Goal: Task Accomplishment & Management: Complete application form

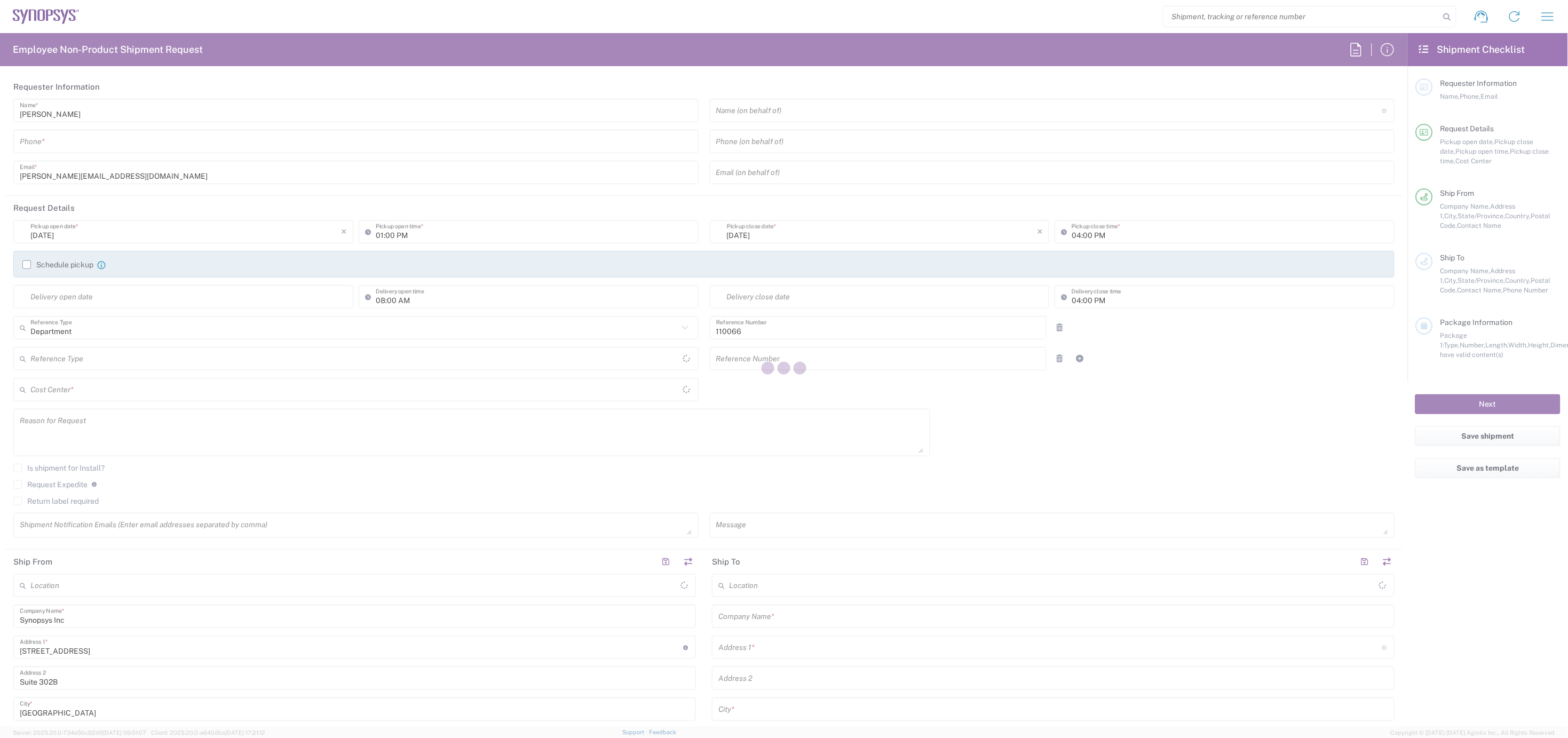
type input "US01, CIO, IT, ESS2 110066"
type input "Massachusetts"
type input "United States"
type input "Delivered at Place"
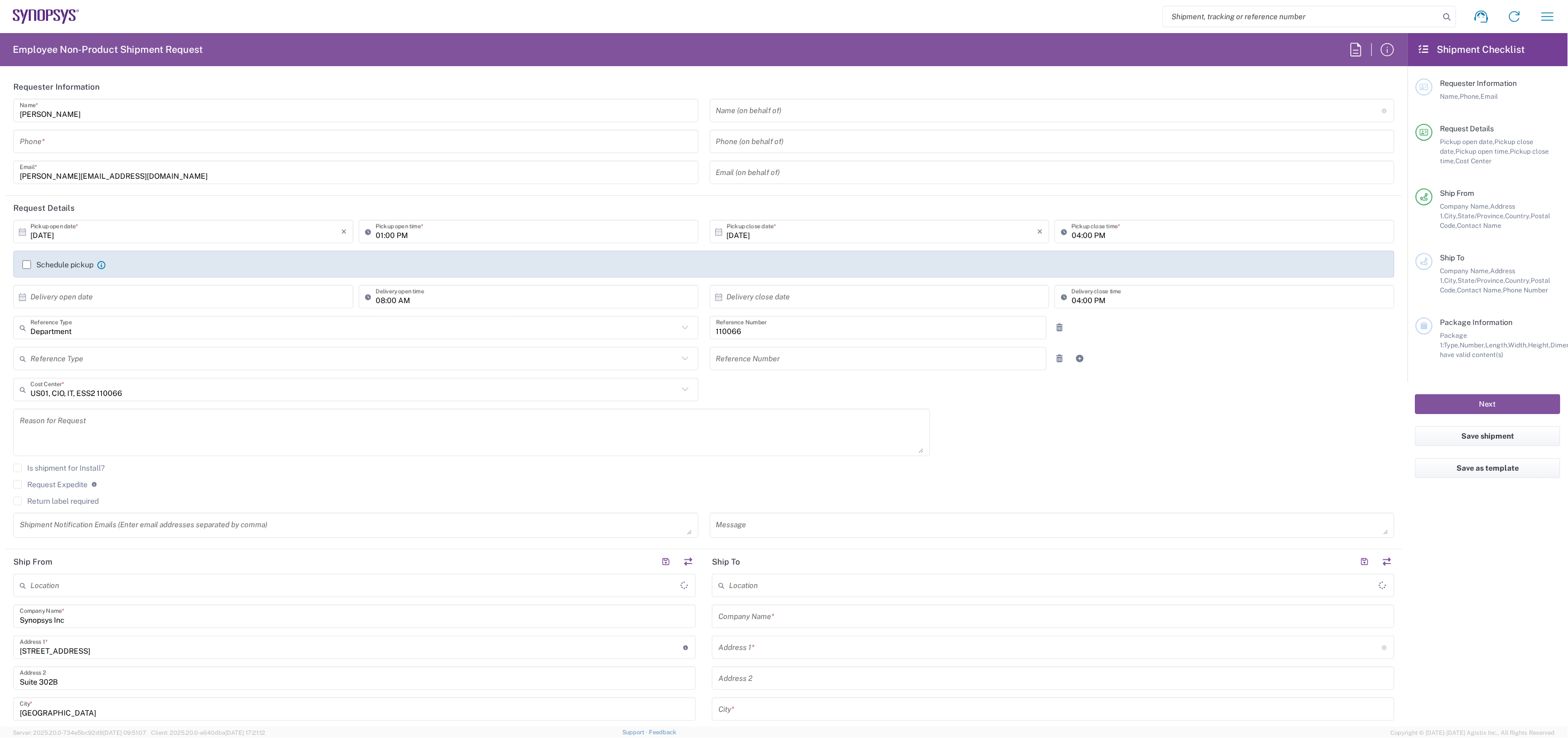
click at [89, 141] on input "tel" at bounding box center [356, 141] width 673 height 18
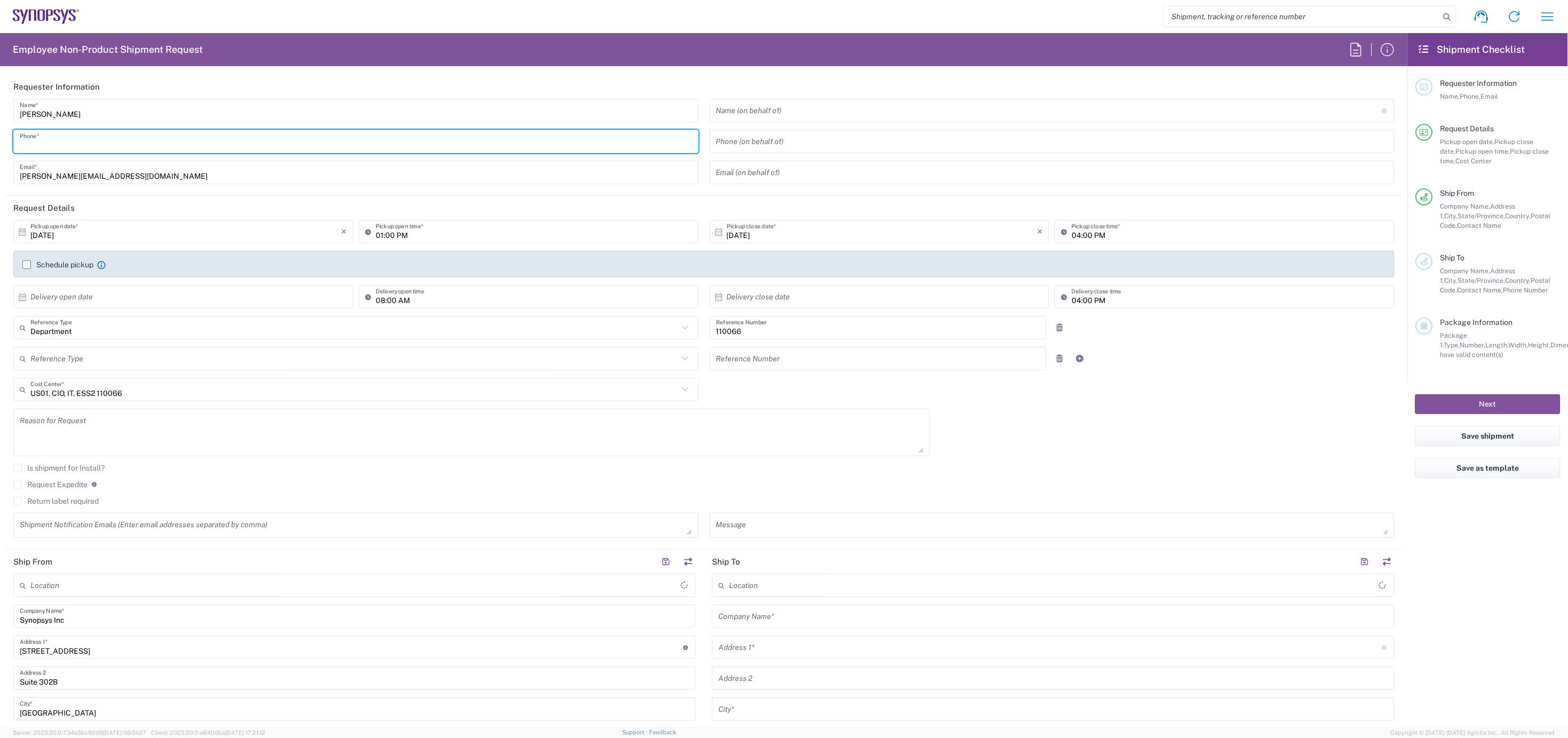
type input "Marlboro US04"
type input "7819643423"
click at [26, 265] on label "Schedule pickup" at bounding box center [57, 264] width 71 height 9
click at [26, 265] on input "Schedule pickup" at bounding box center [26, 265] width 0 height 0
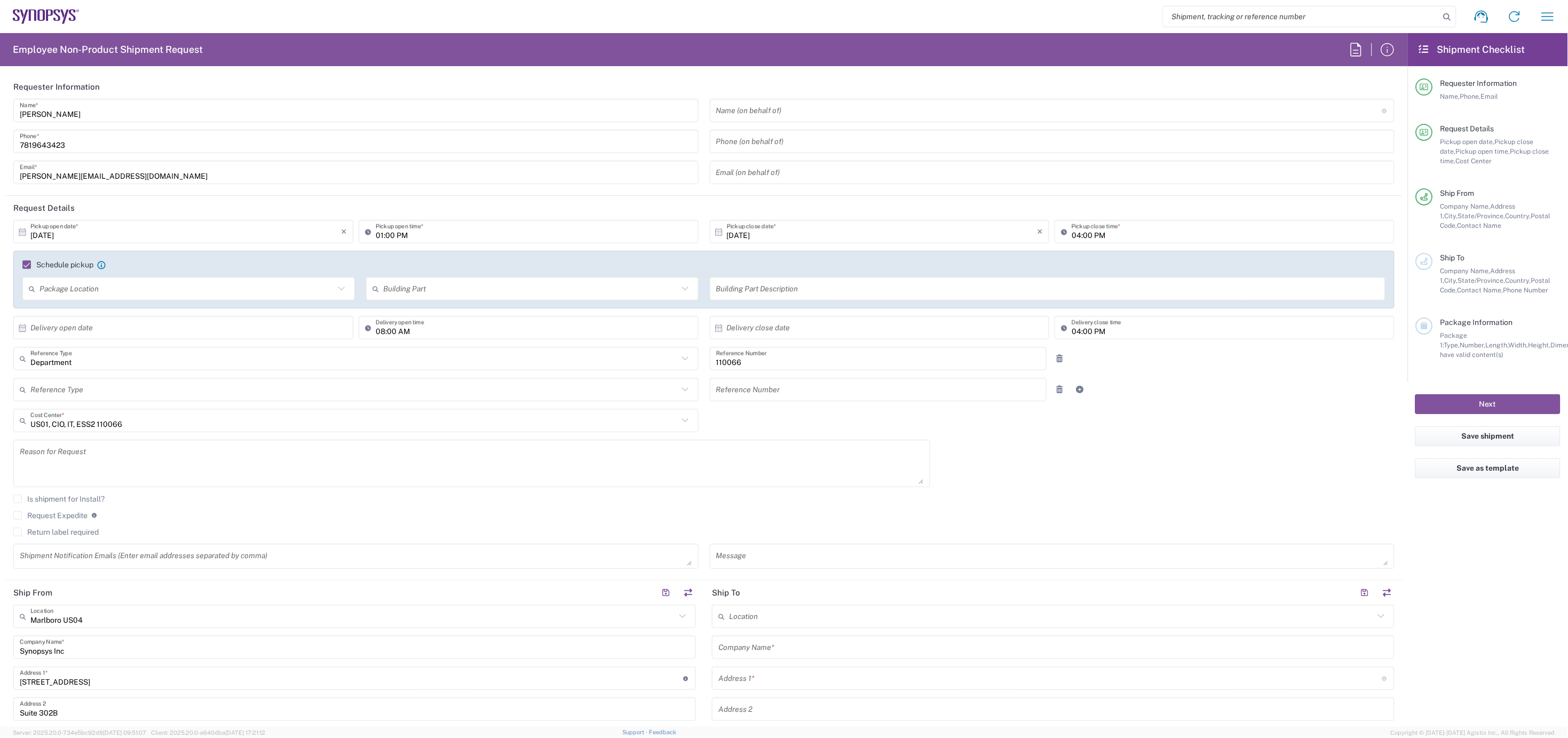
click at [377, 235] on input "01:00 PM" at bounding box center [534, 232] width 317 height 18
type input "02:00 PM"
click at [1072, 235] on input "04:00 PM" at bounding box center [1230, 232] width 317 height 18
type input "05:00 PM"
click at [59, 458] on textarea at bounding box center [472, 464] width 904 height 41
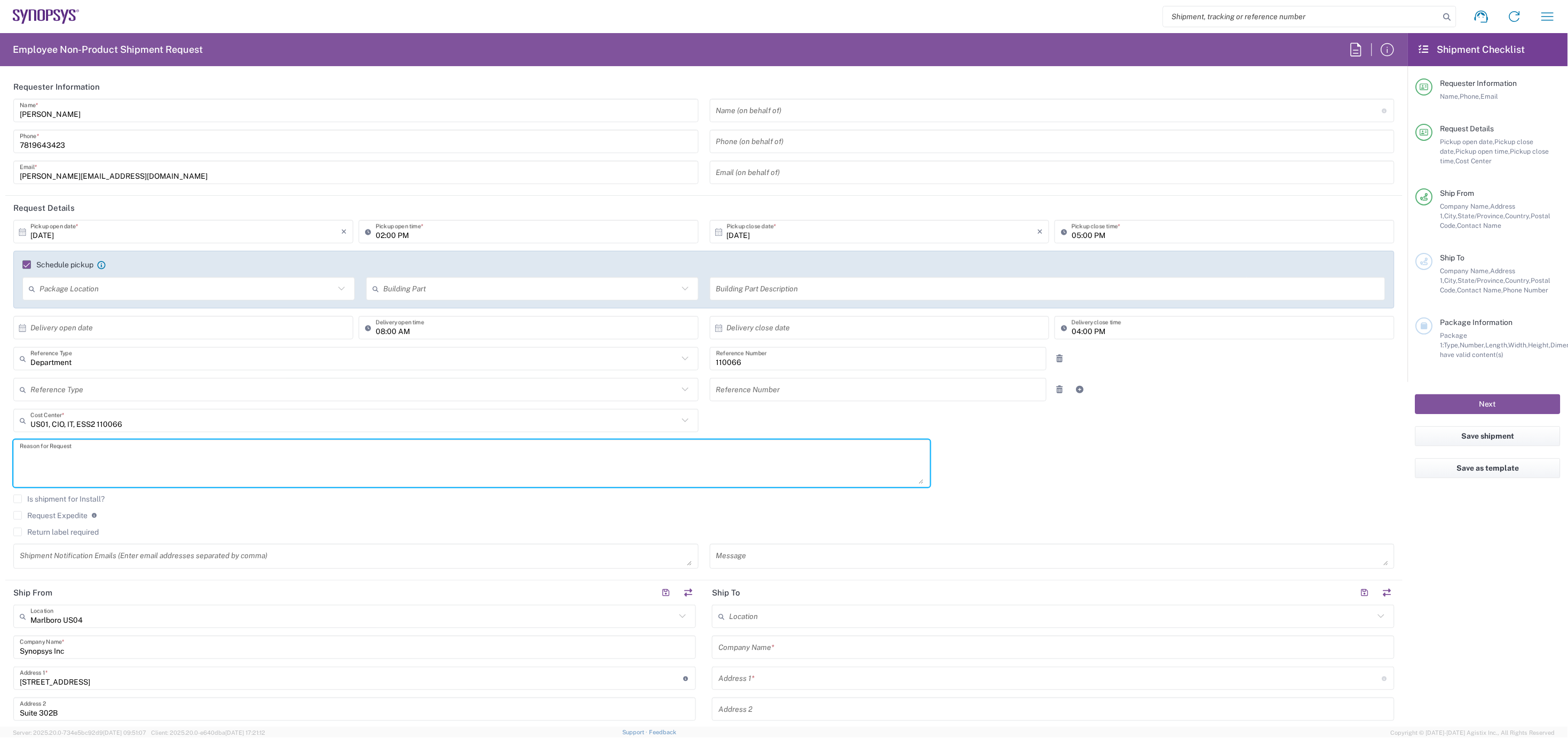
paste textarea "INC0935344"
type textarea "INC0935344"
click at [19, 532] on label "Return label required" at bounding box center [56, 532] width 85 height 9
click at [18, 532] on input "Return label required" at bounding box center [18, 532] width 0 height 0
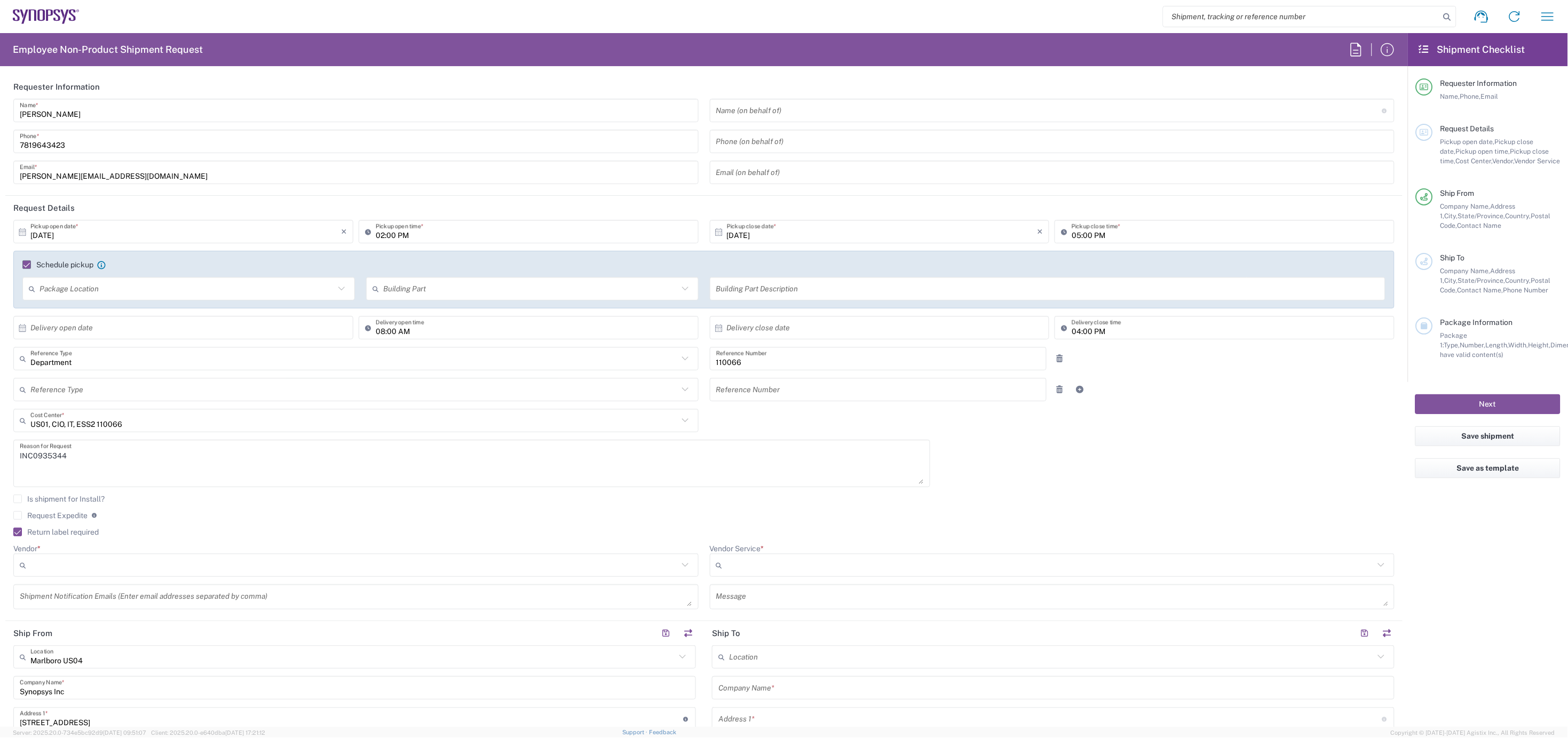
click at [77, 568] on input "Vendor *" at bounding box center [354, 566] width 648 height 17
click at [79, 605] on span "FedEx Express" at bounding box center [354, 605] width 679 height 17
type input "FedEx Express"
click at [732, 558] on input "Vendor Service *" at bounding box center [1051, 566] width 648 height 17
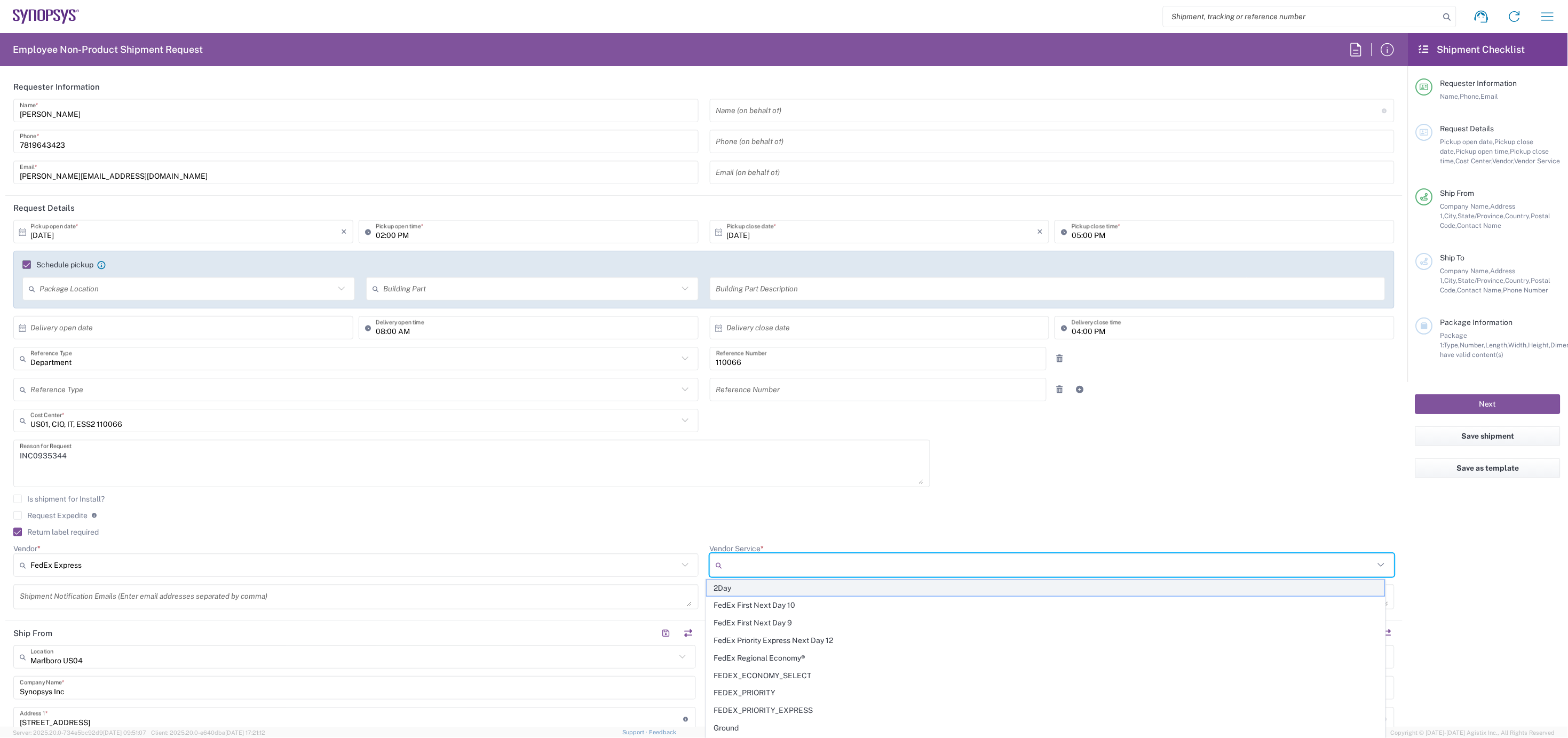
click at [729, 595] on span "2Day" at bounding box center [1047, 588] width 679 height 17
type input "2Day"
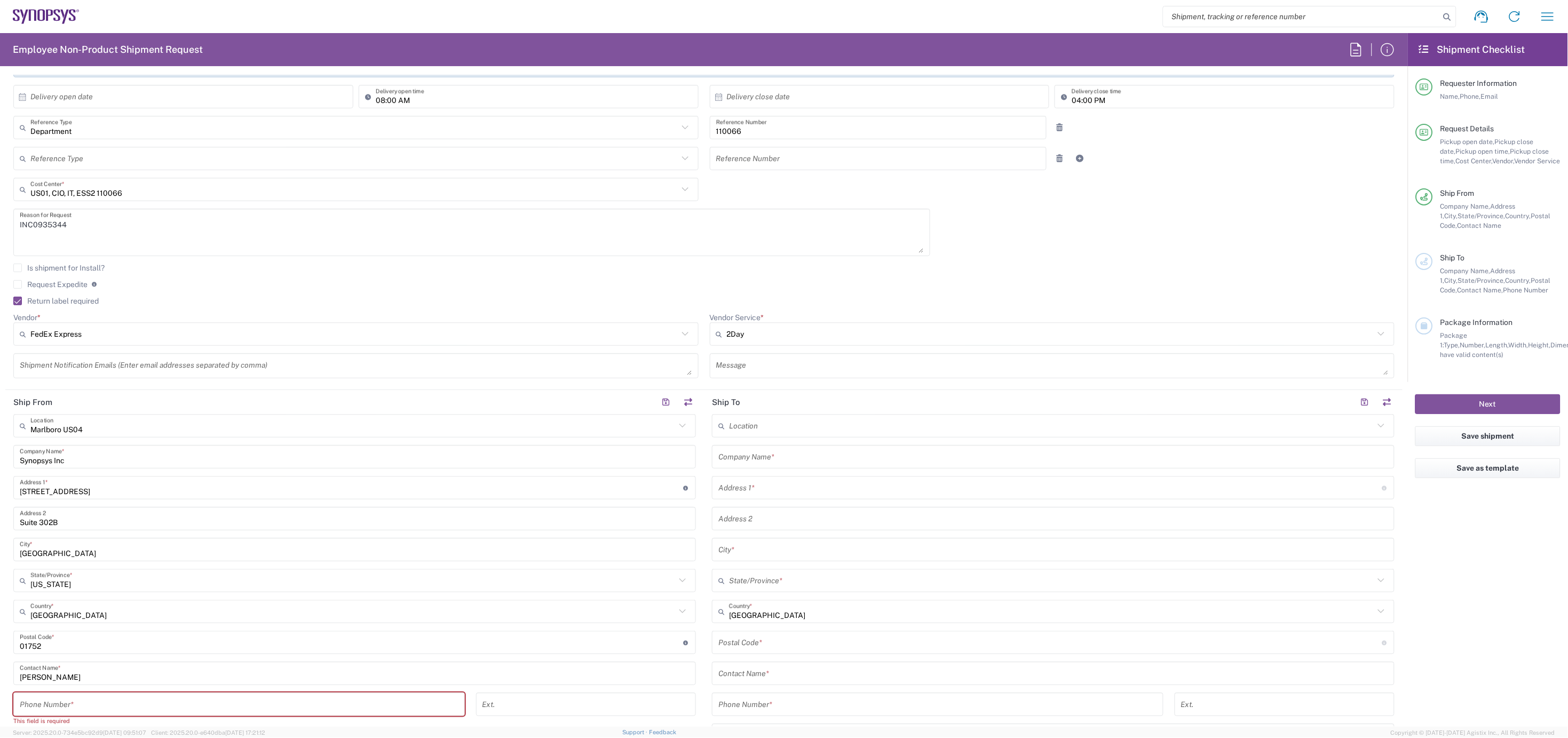
scroll to position [296, 0]
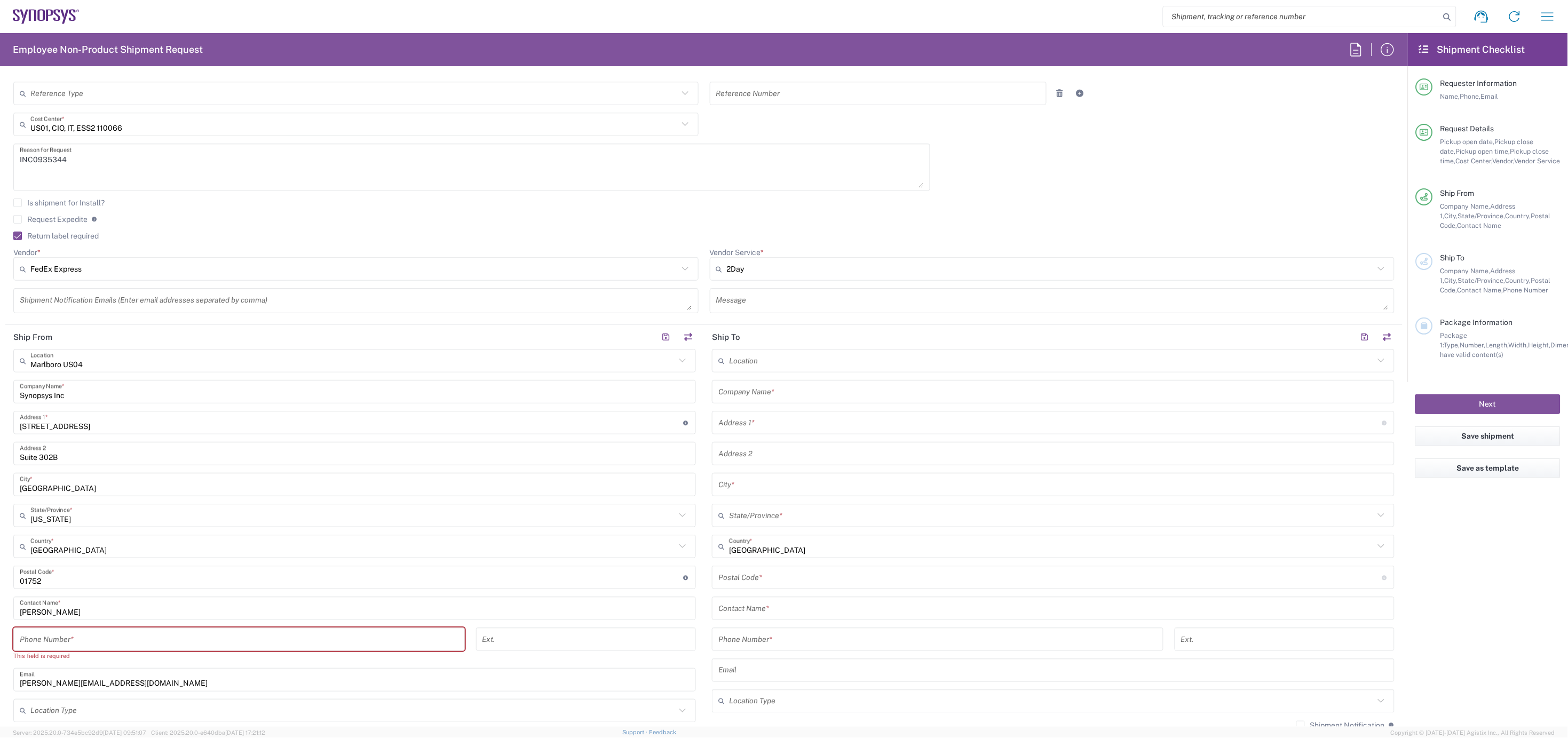
click at [83, 632] on input "tel" at bounding box center [239, 640] width 439 height 18
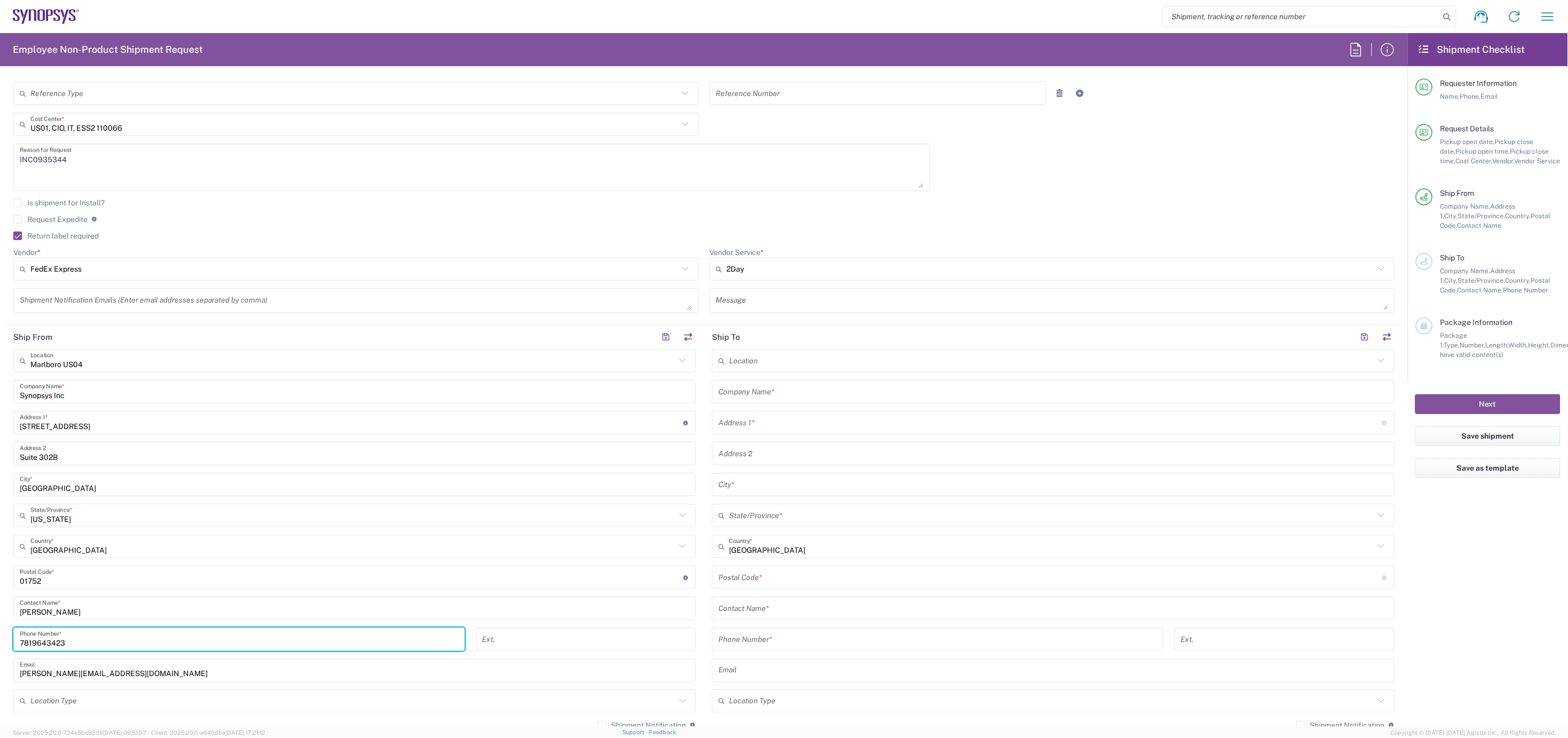
type input "7819643423"
click at [735, 400] on div "Company Name *" at bounding box center [1053, 392] width 683 height 24
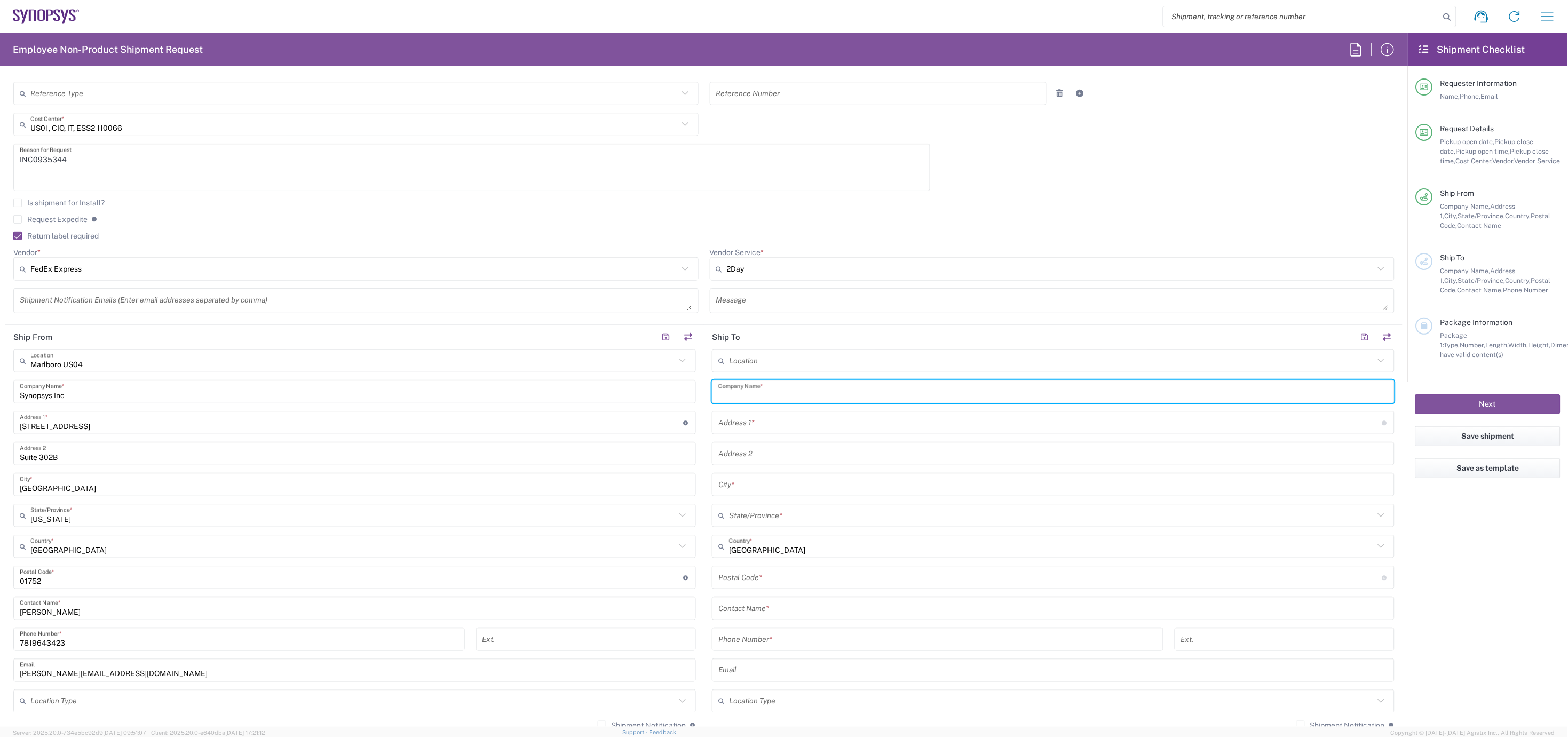
click at [745, 392] on input "text" at bounding box center [1053, 392] width 670 height 18
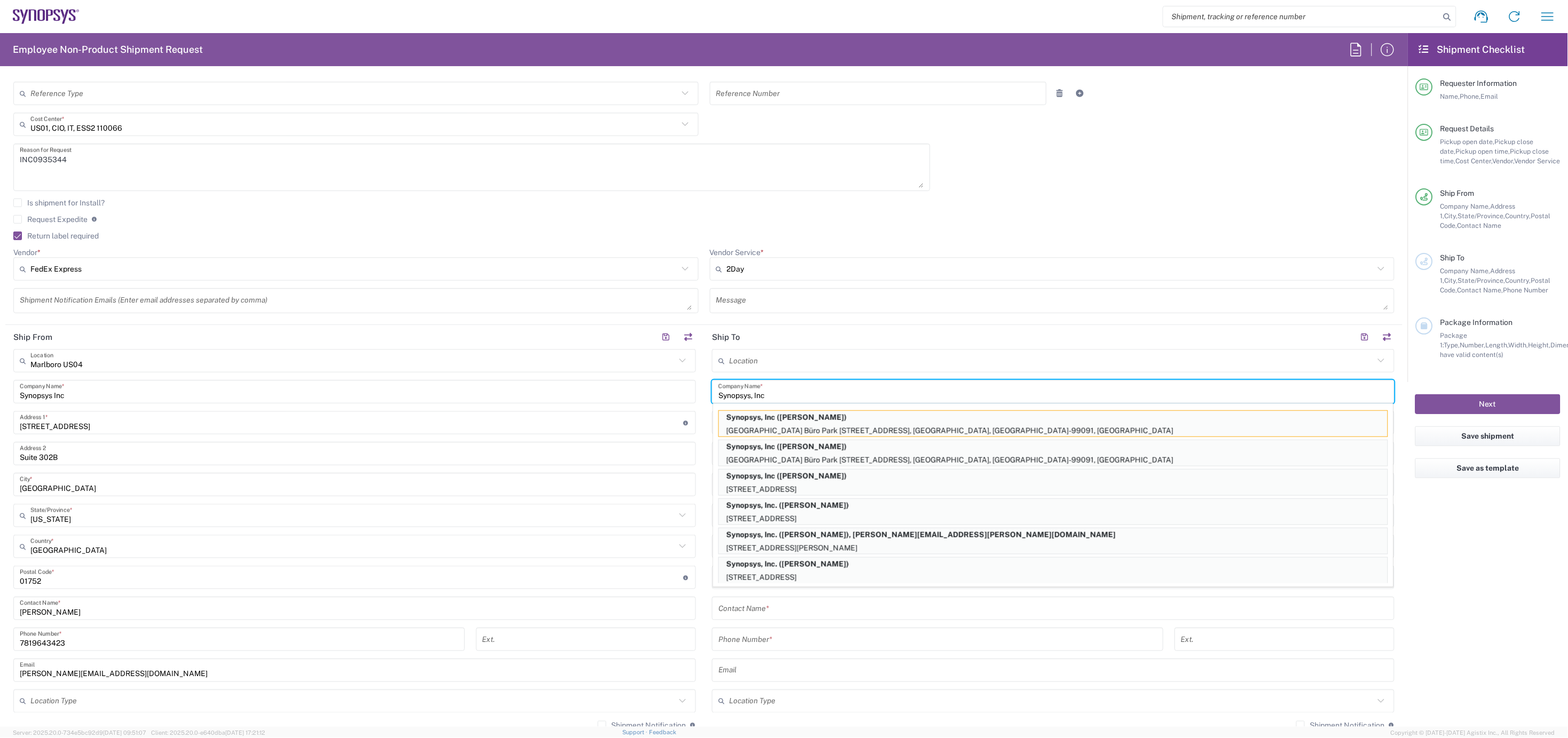
type input "Synopsys, Inc"
click at [768, 628] on div "Phone Number *" at bounding box center [938, 640] width 451 height 24
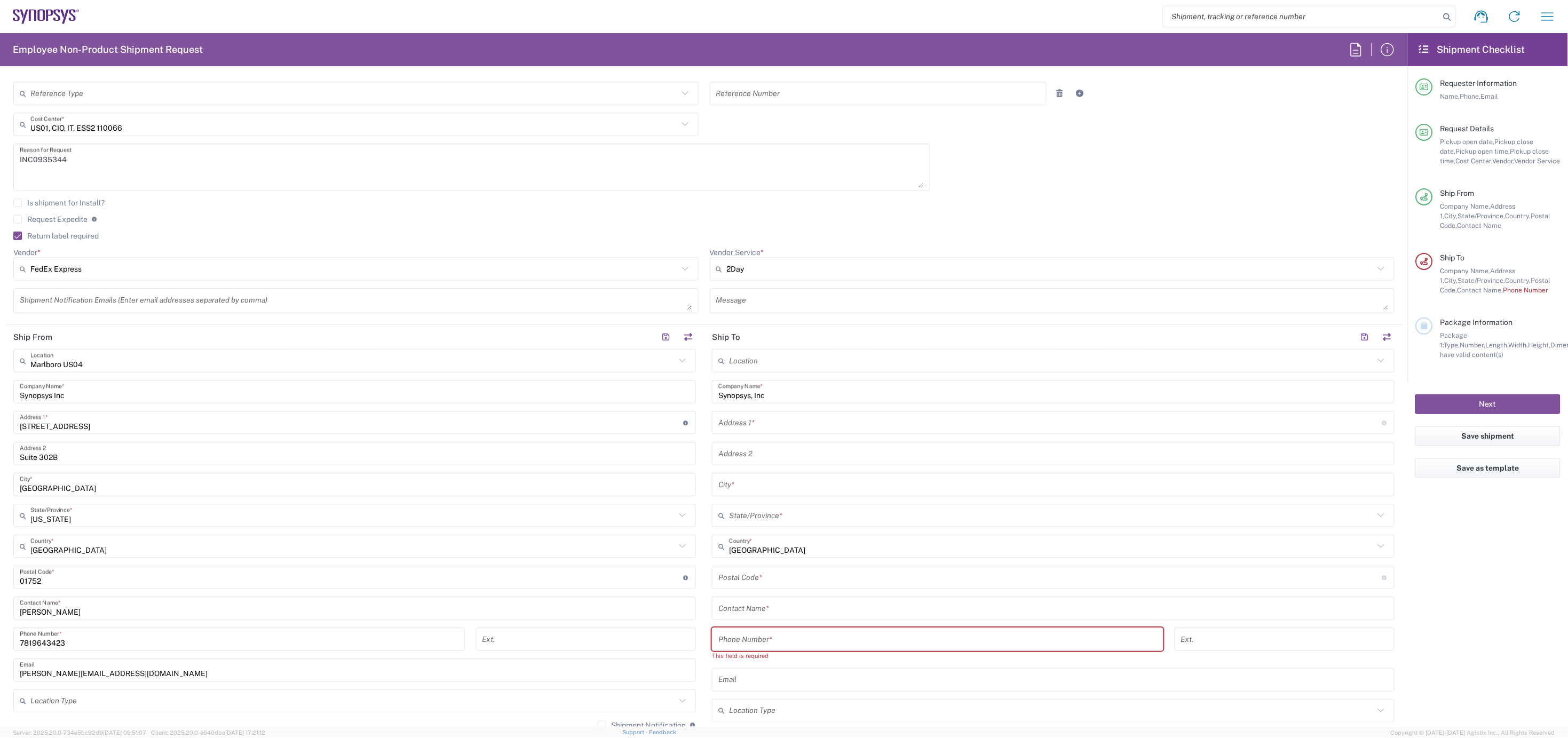
click at [744, 415] on input "text" at bounding box center [1050, 423] width 664 height 18
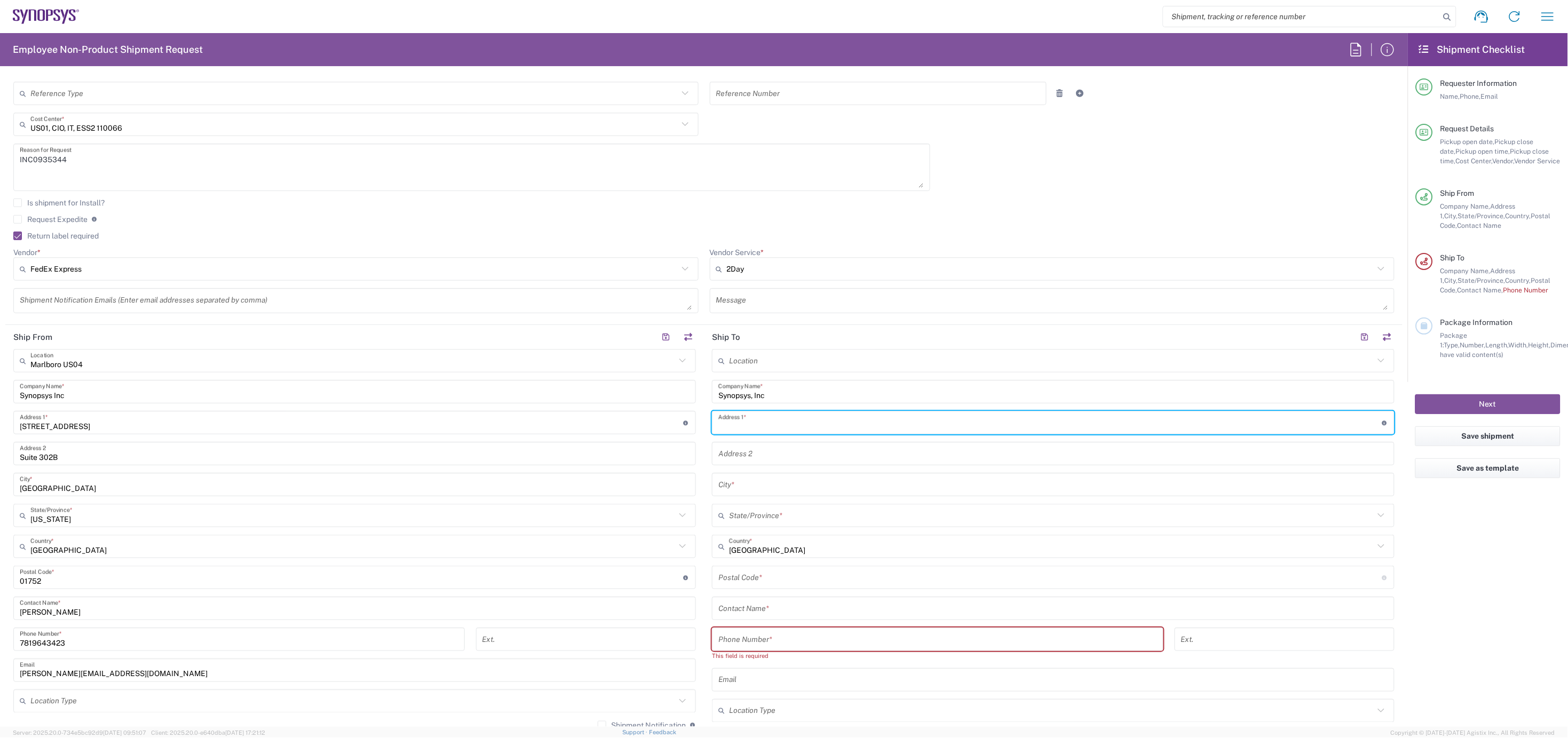
paste input "23907 Harvard Shore Dr."
type input "23907 Harvard Shore Dr."
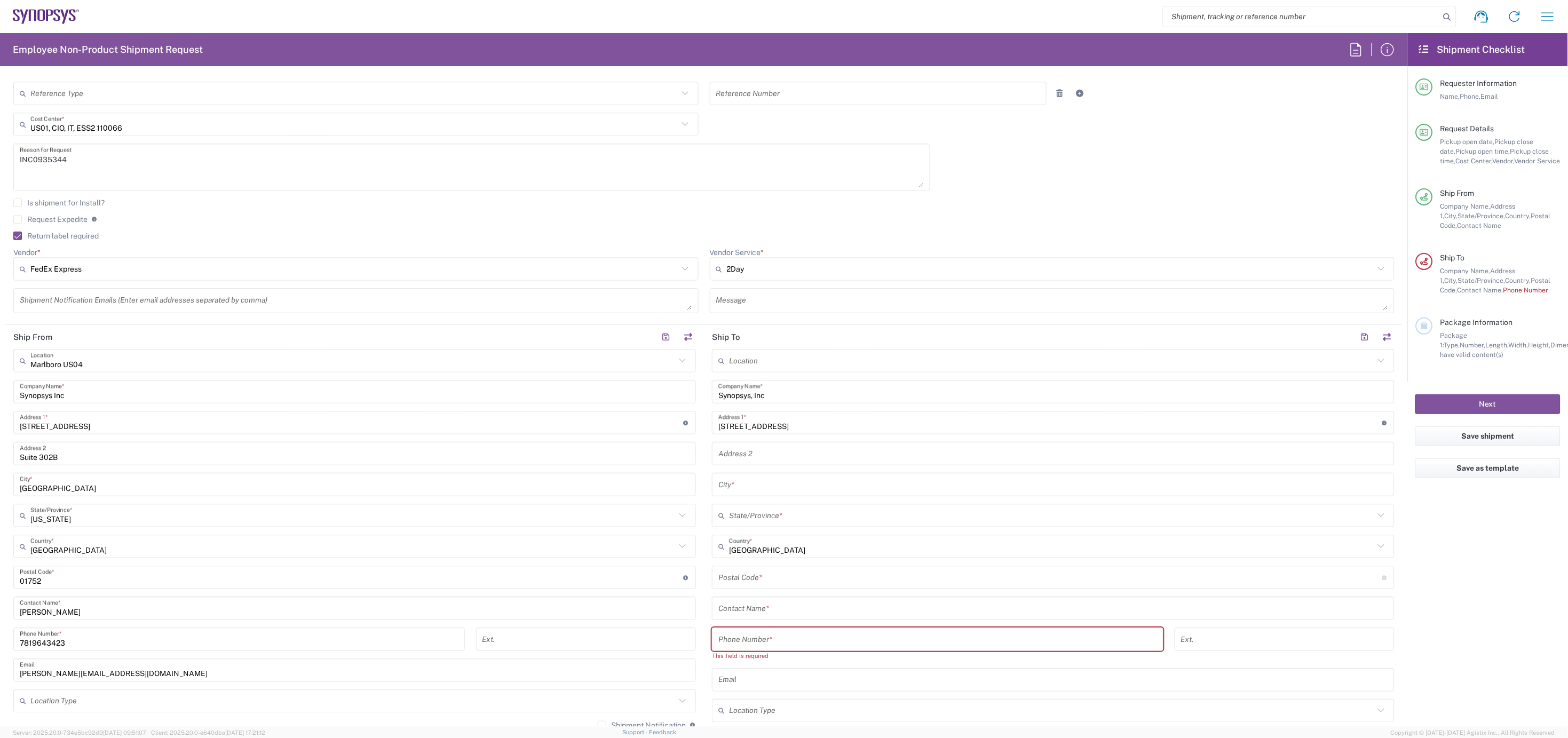
click at [729, 499] on div "Location Aachen DE04 Agrate Brianza IT01 Aschheim DE02 Atlanta US60 Austin US26…" at bounding box center [1053, 577] width 683 height 458
click at [741, 485] on input "text" at bounding box center [1053, 485] width 670 height 18
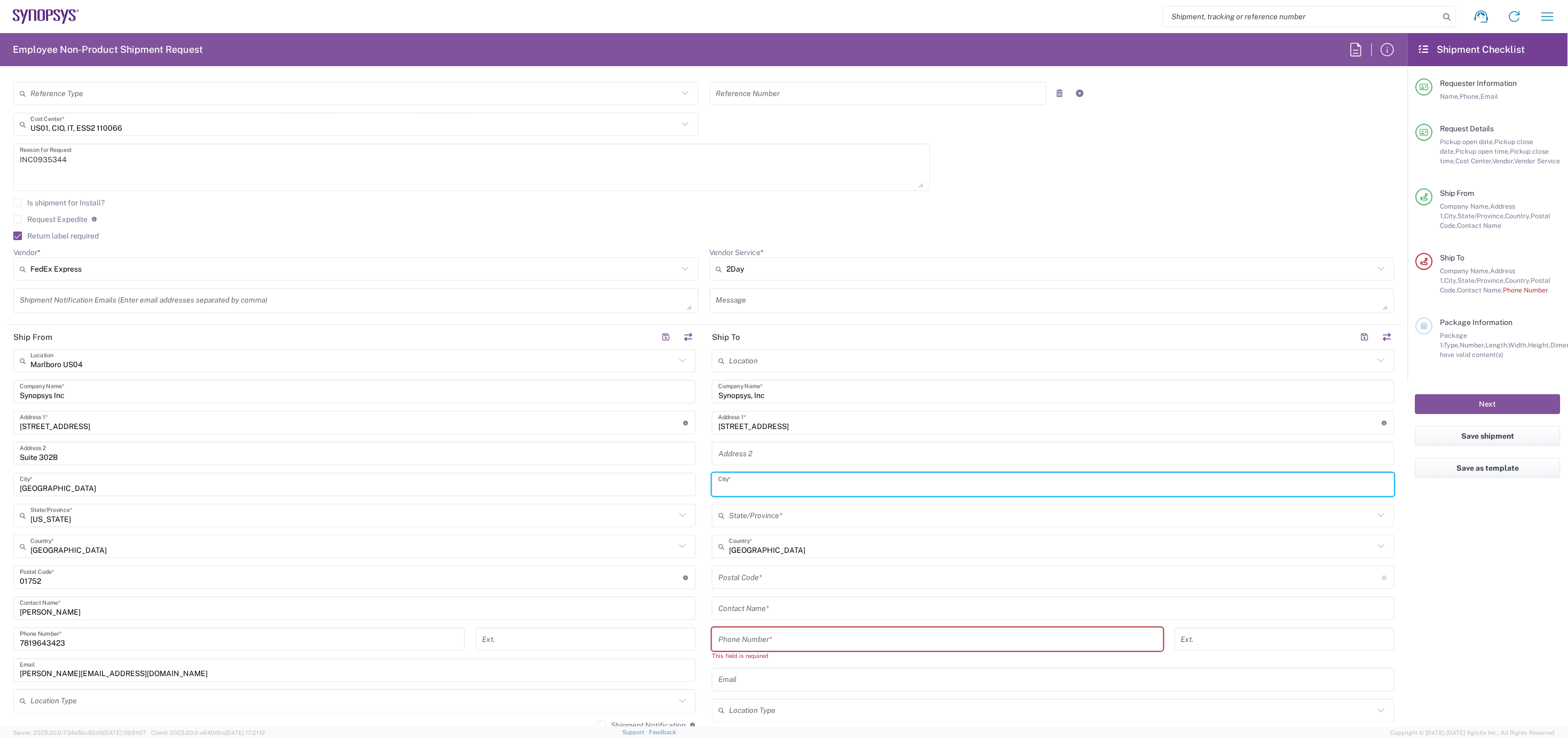
paste input "Saint Clair Shores"
type input "Saint Clair Shores"
click at [749, 514] on input "text" at bounding box center [1051, 516] width 646 height 18
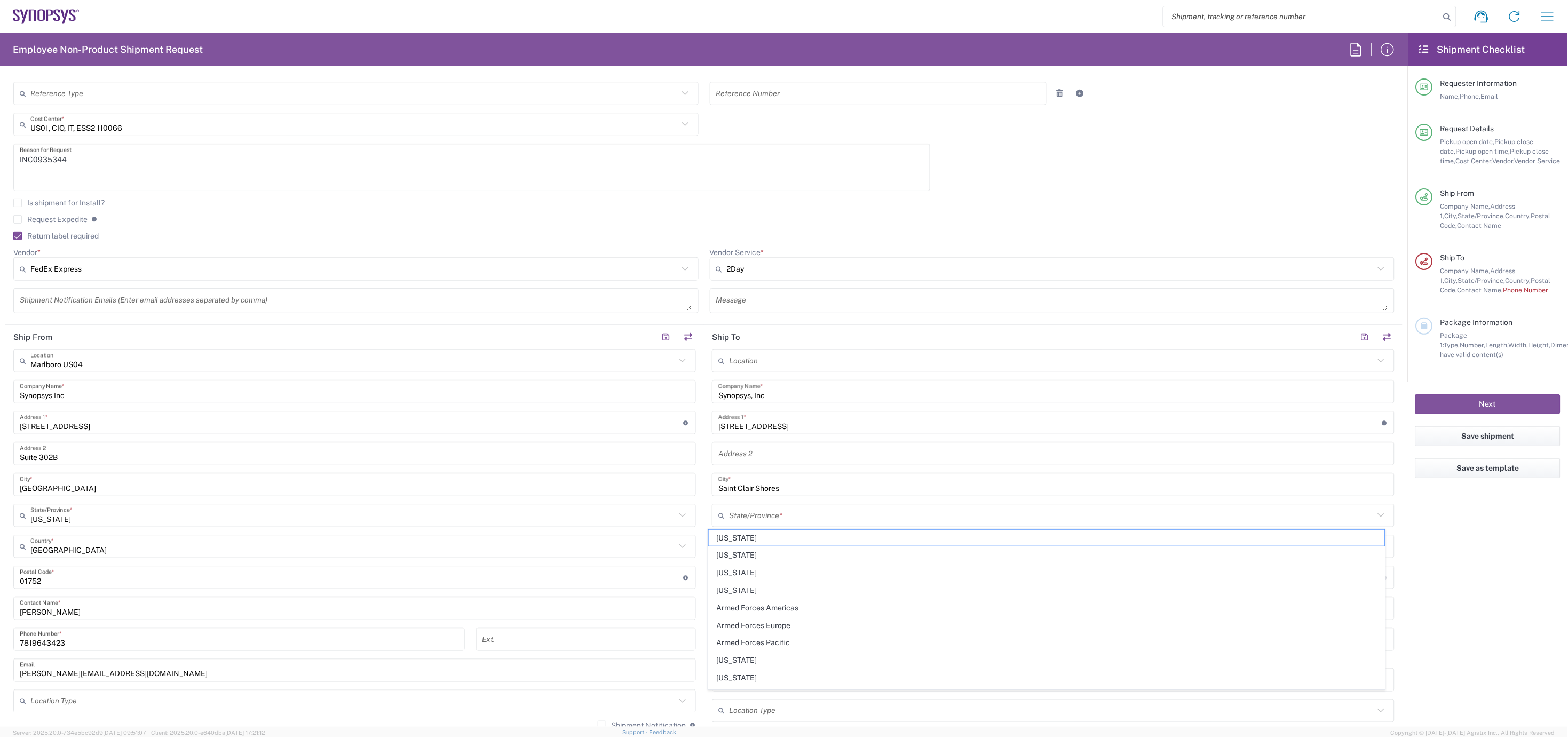
click at [901, 476] on input "Saint Clair Shores" at bounding box center [1053, 485] width 670 height 18
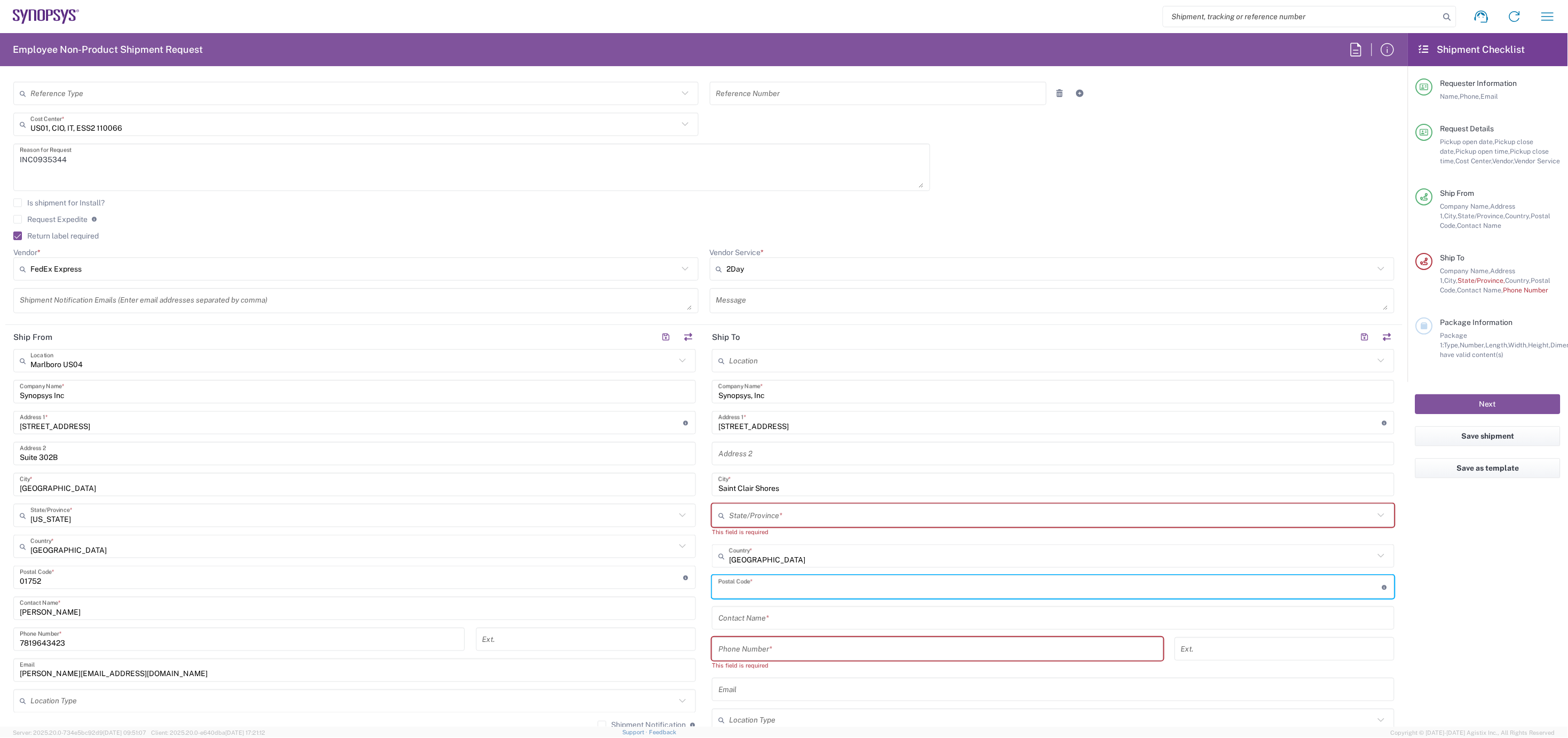
click at [751, 589] on input "undefined" at bounding box center [1050, 587] width 664 height 18
paste input "48082"
type input "48082"
click at [734, 521] on input "text" at bounding box center [1051, 516] width 646 height 18
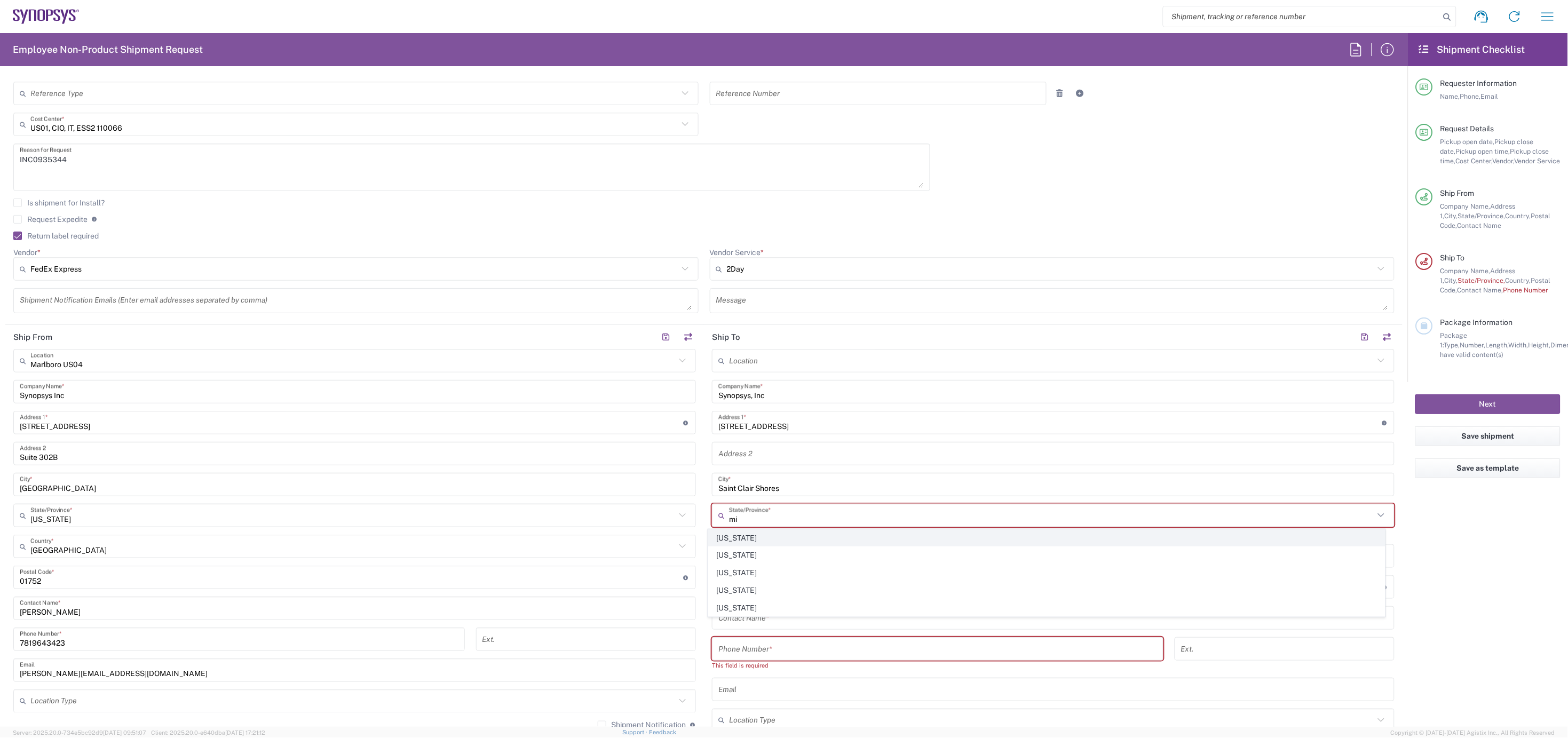
click at [734, 535] on span "Michigan" at bounding box center [1047, 538] width 677 height 17
type input "Michigan"
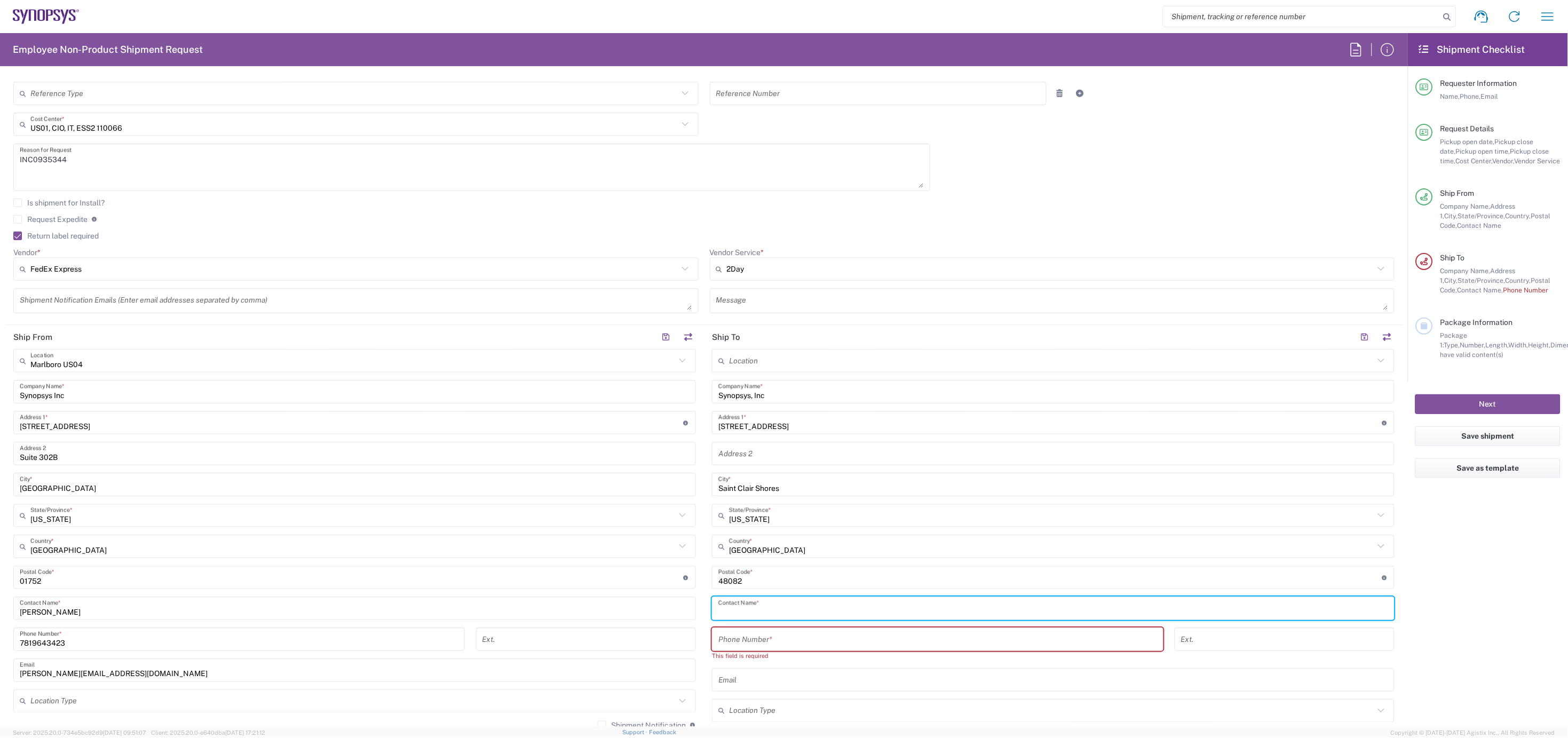
click at [745, 610] on input "text" at bounding box center [1053, 609] width 670 height 18
type input "Jeremy Knight"
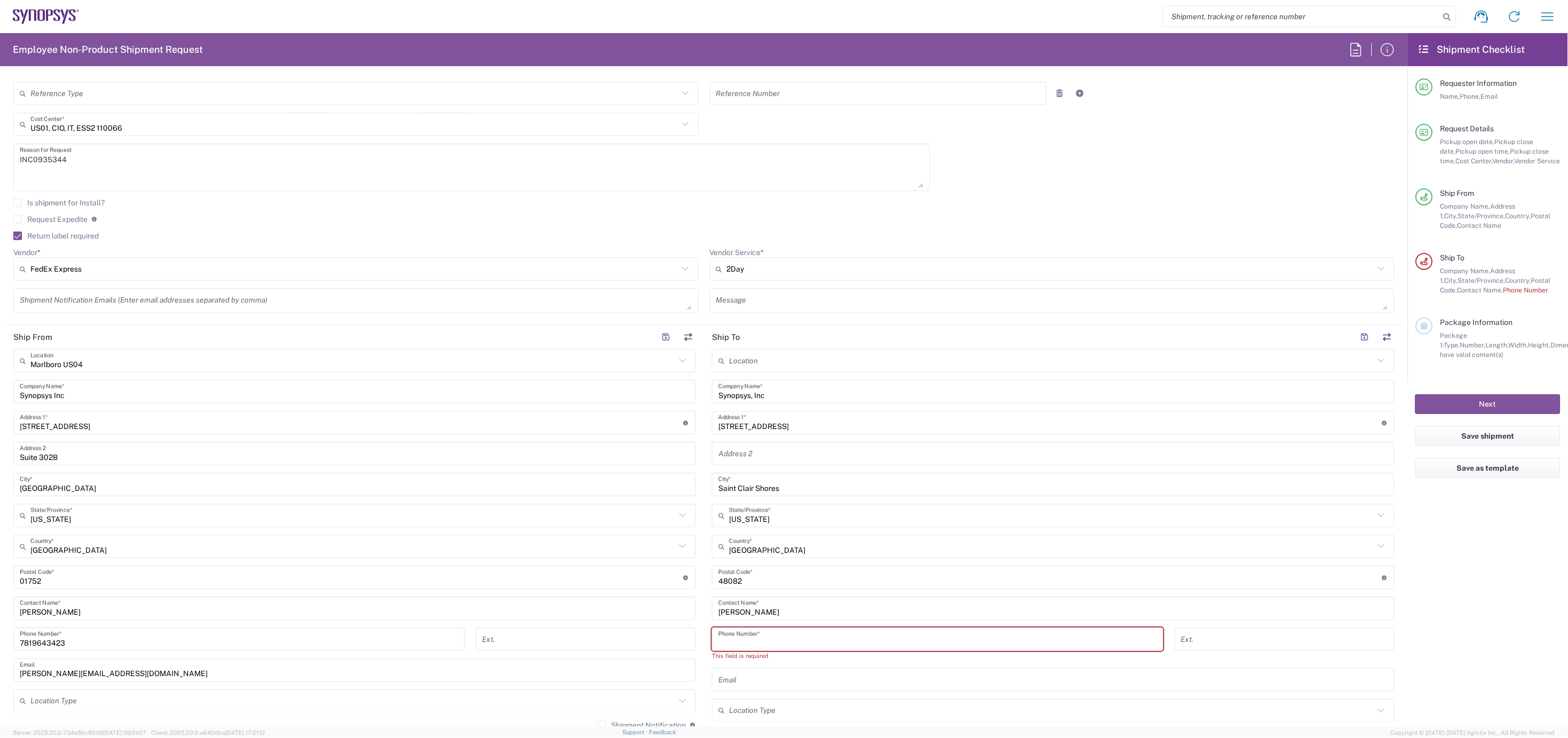
click at [751, 636] on input "tel" at bounding box center [938, 640] width 439 height 18
paste input "586) 863-7642"
click at [732, 642] on input "586) 863-7642" at bounding box center [938, 640] width 439 height 18
click at [743, 642] on input "586863-7642" at bounding box center [938, 640] width 439 height 18
type input "5868637642"
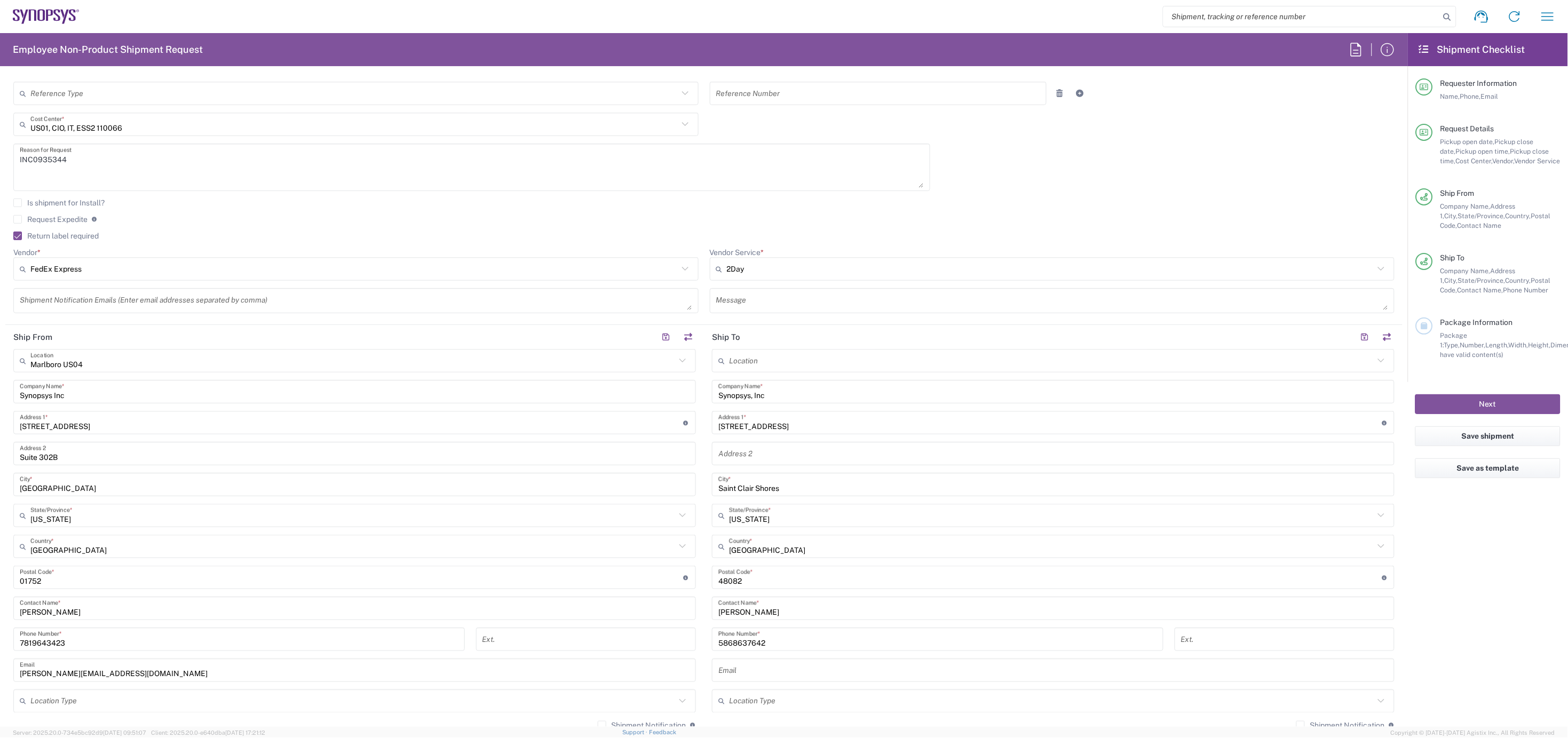
click at [85, 299] on textarea at bounding box center [356, 301] width 673 height 18
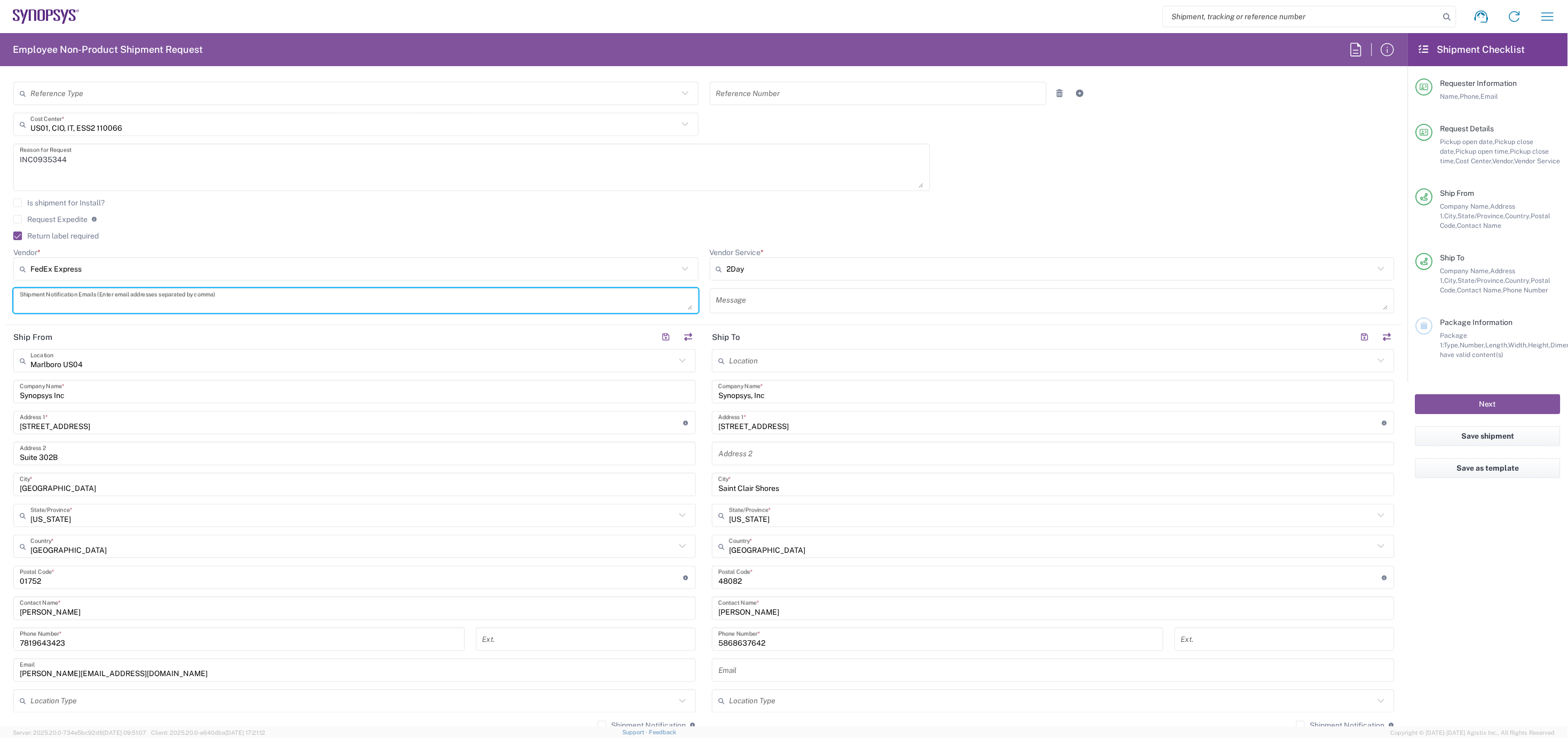
paste textarea "jeremy.knight@ansys.com"
type textarea "jeremy.knight@ansys.com"
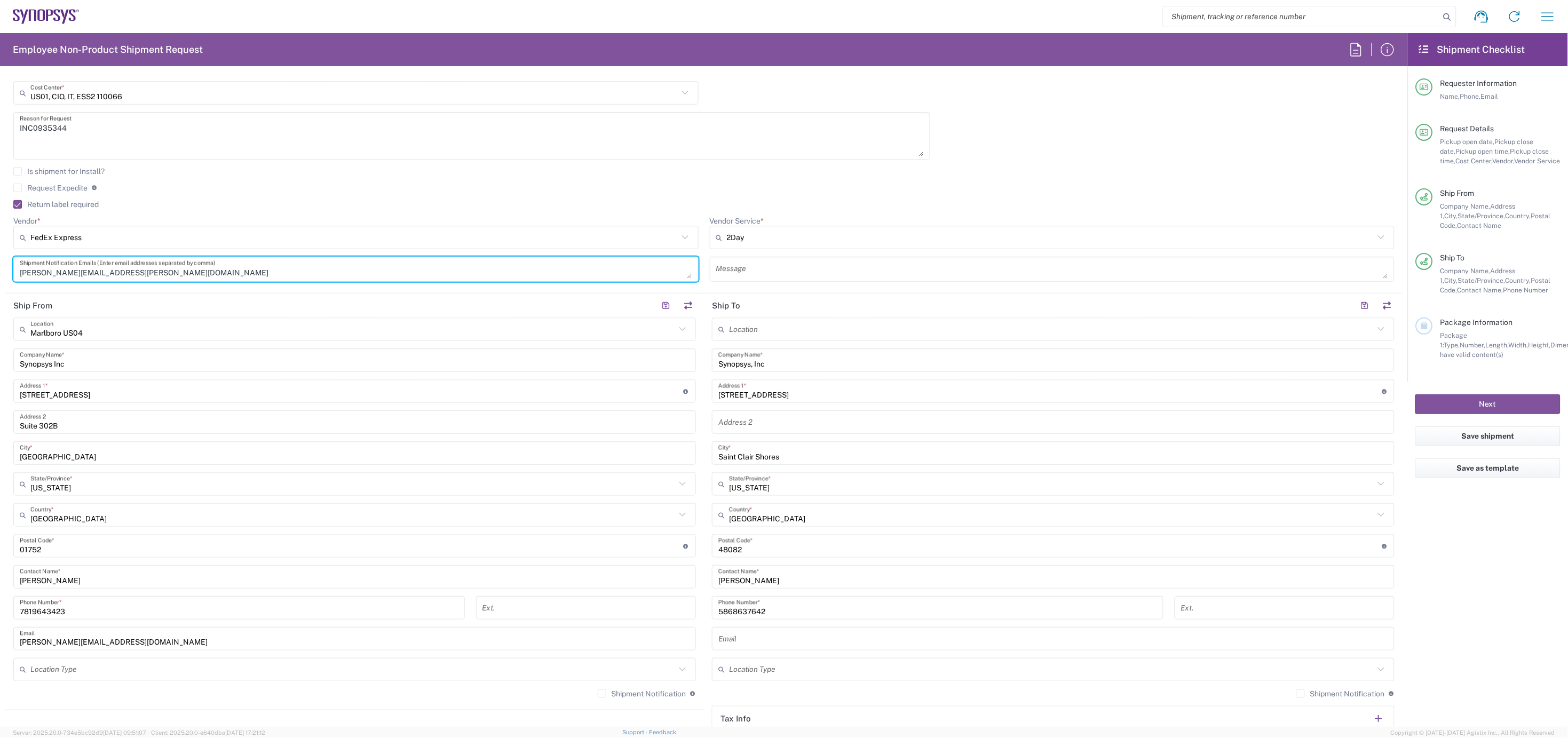
scroll to position [355, 0]
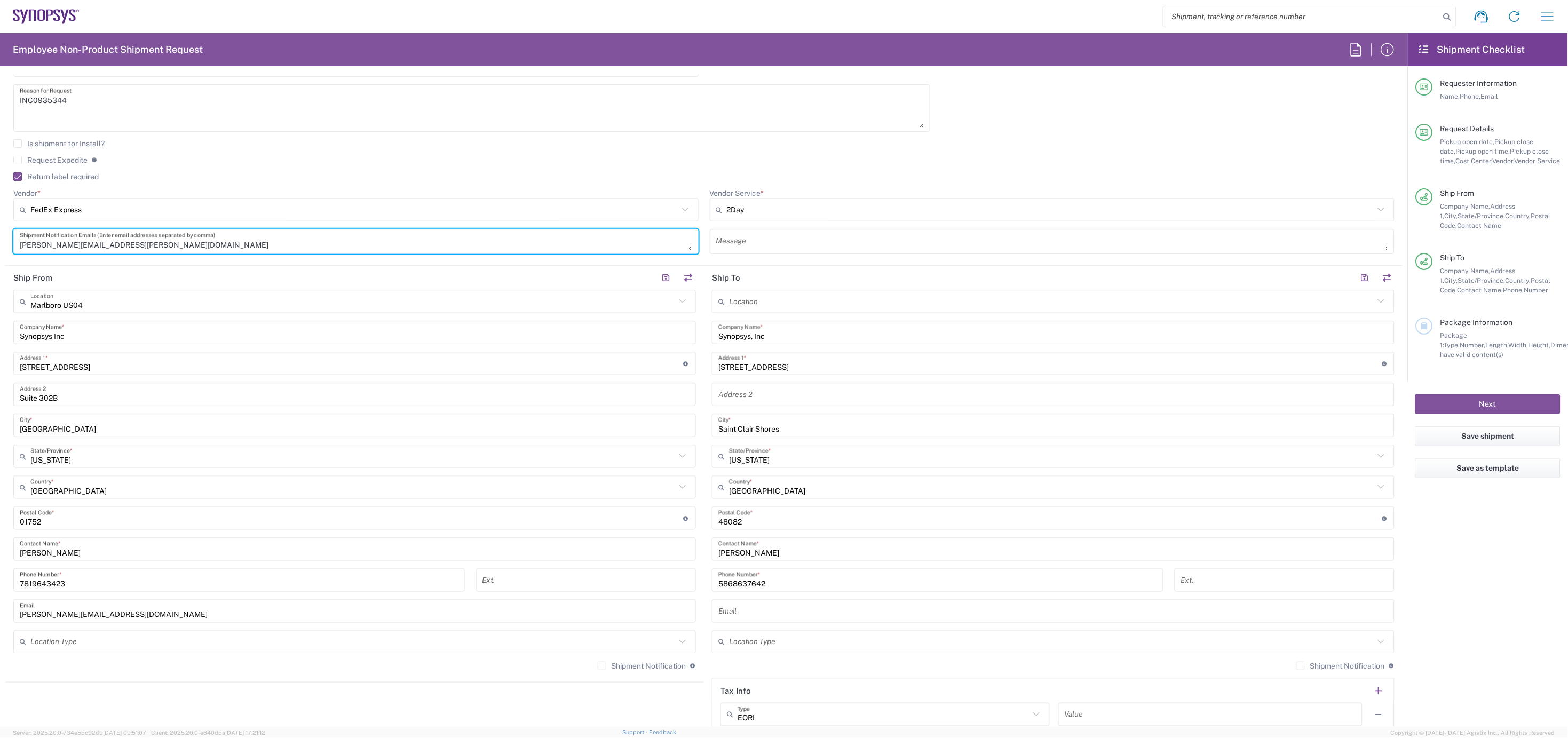
click at [746, 612] on input "text" at bounding box center [1053, 611] width 670 height 18
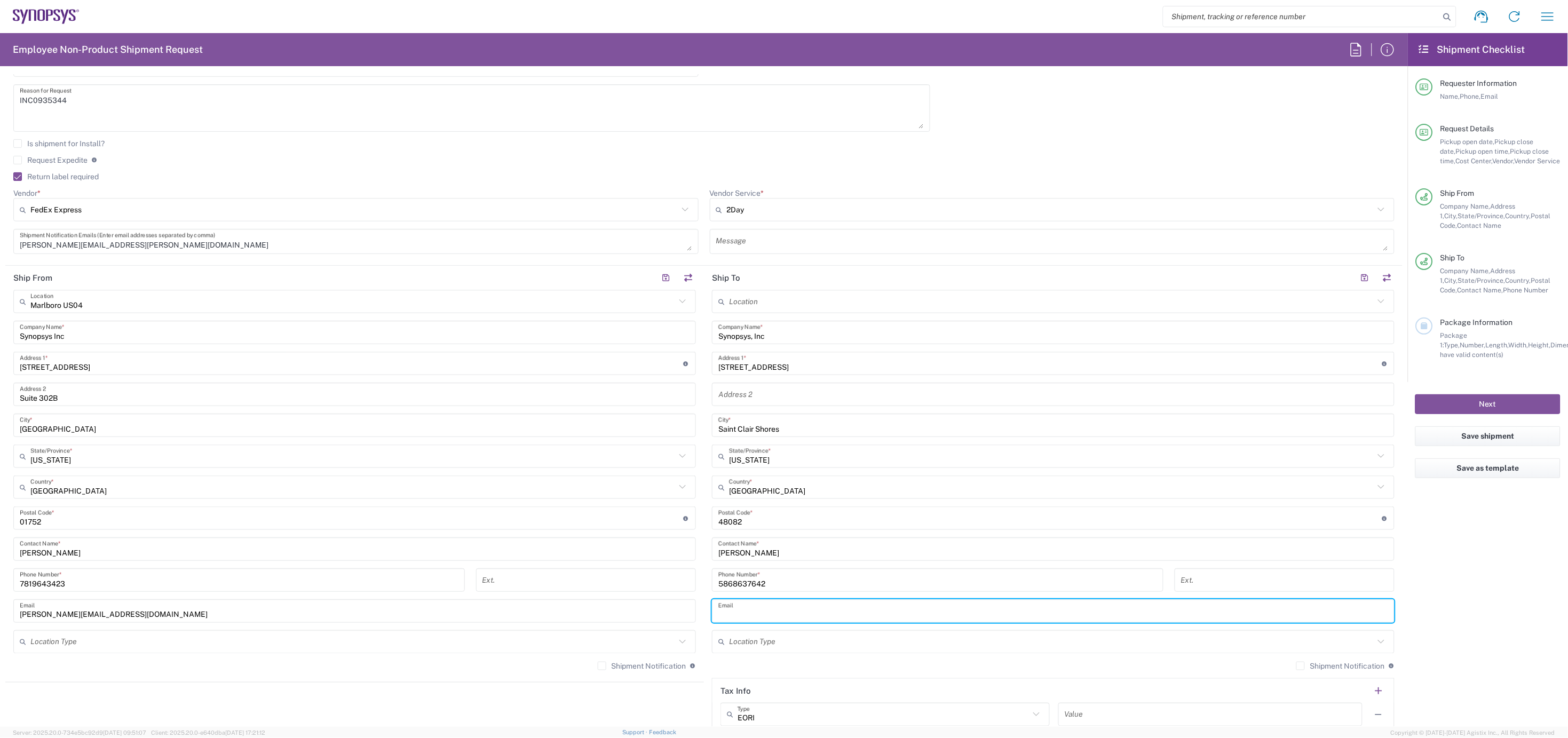
paste input "jeremy.knight@synopsys.com"
type input "jeremy.knight@synopsys.com"
click at [598, 667] on label "Shipment Notification" at bounding box center [642, 666] width 89 height 9
click at [602, 666] on input "Shipment Notification" at bounding box center [602, 666] width 0 height 0
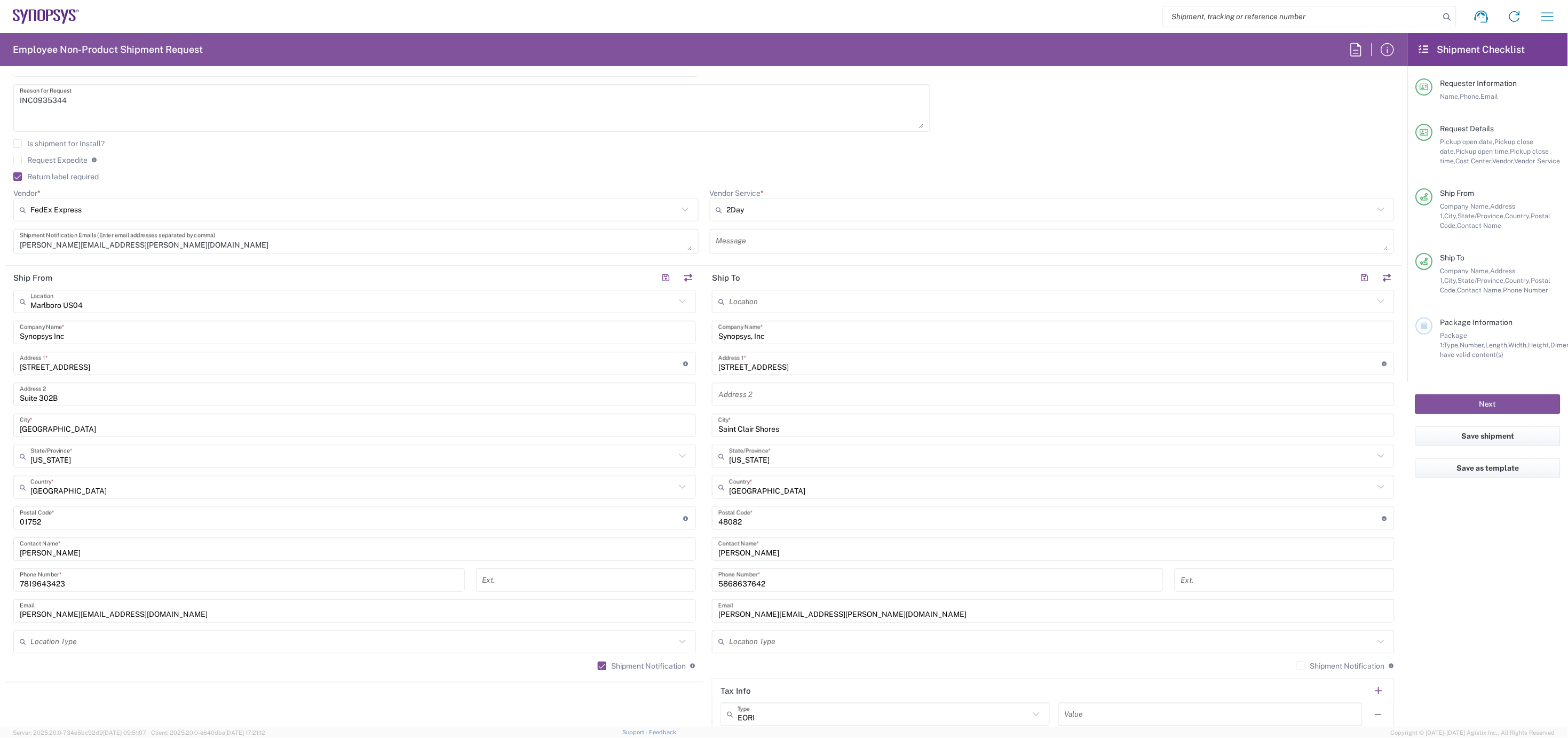
click at [1296, 663] on label "Shipment Notification" at bounding box center [1341, 666] width 89 height 9
click at [1301, 666] on input "Shipment Notification" at bounding box center [1301, 666] width 0 height 0
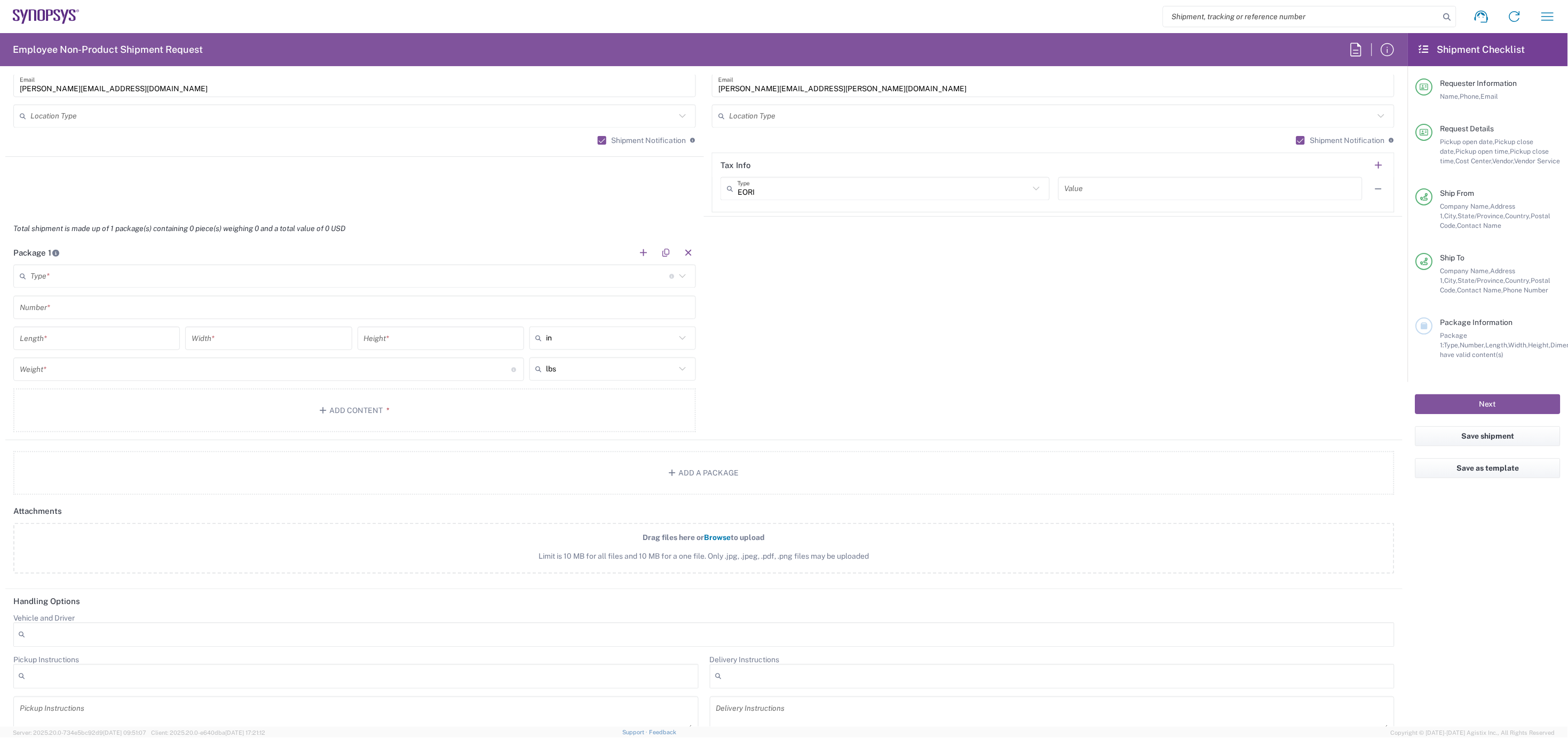
scroll to position [889, 0]
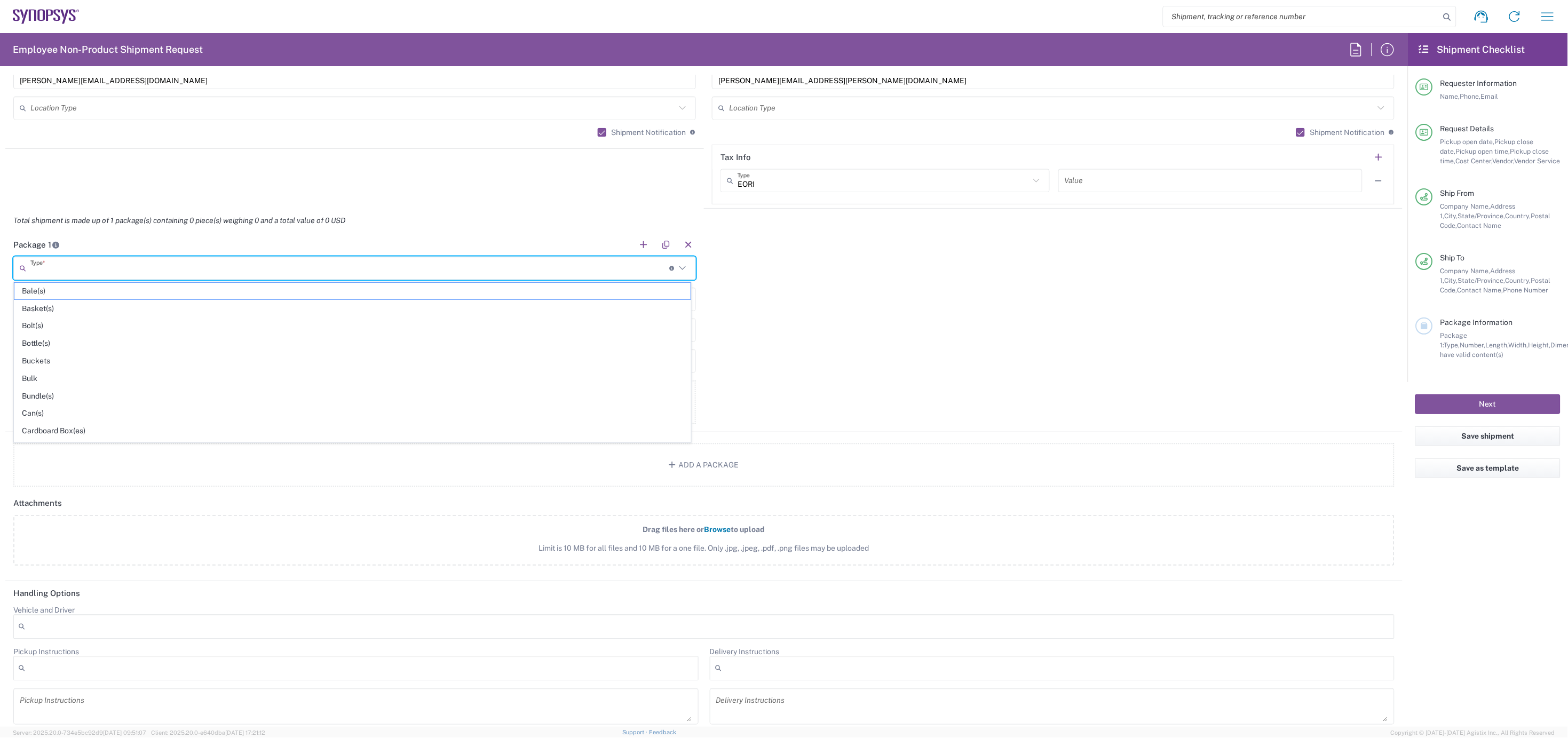
click at [131, 266] on input "text" at bounding box center [350, 269] width 640 height 18
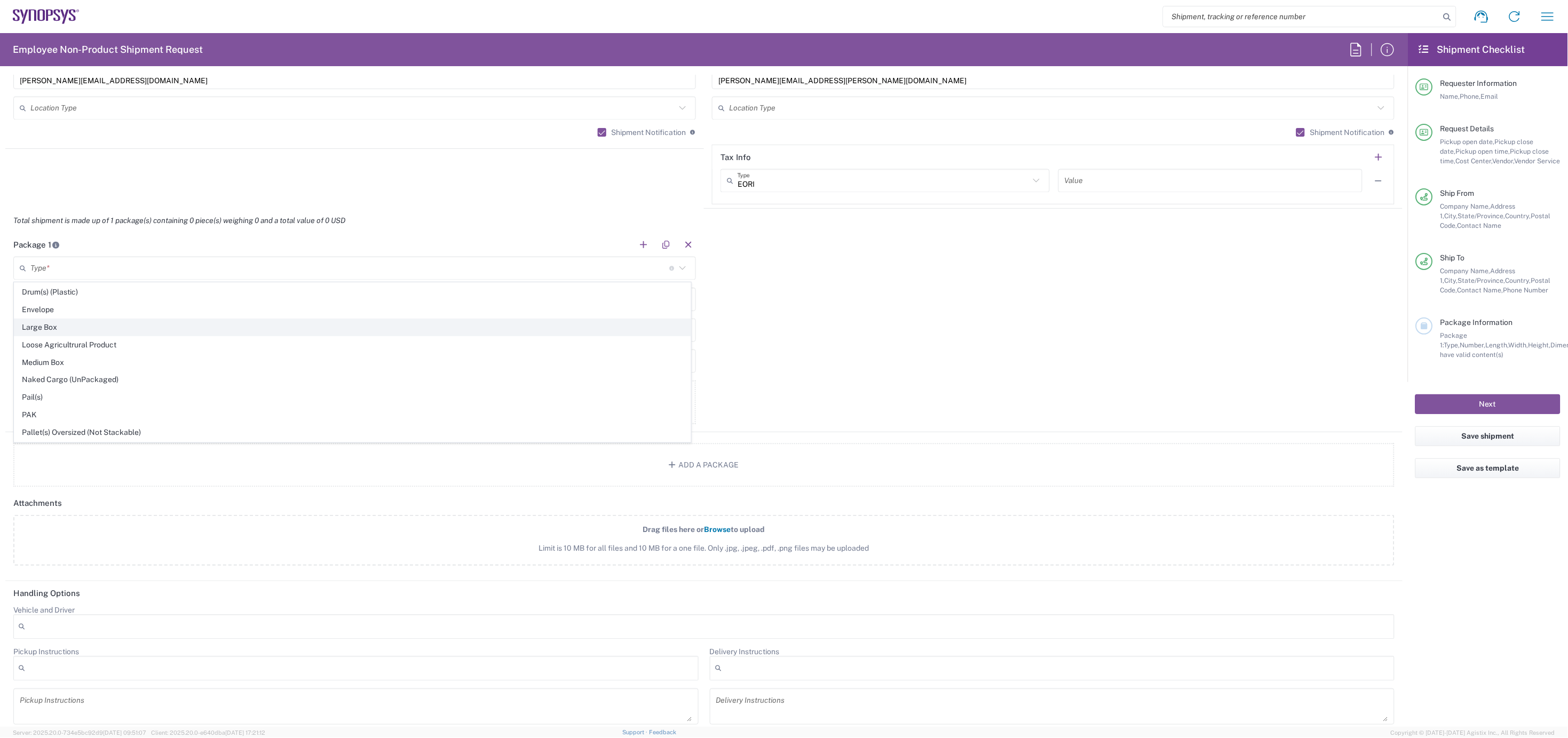
click at [65, 329] on span "Large Box" at bounding box center [353, 327] width 677 height 17
type input "Large Box"
type input "17.5"
type input "12.5"
type input "3"
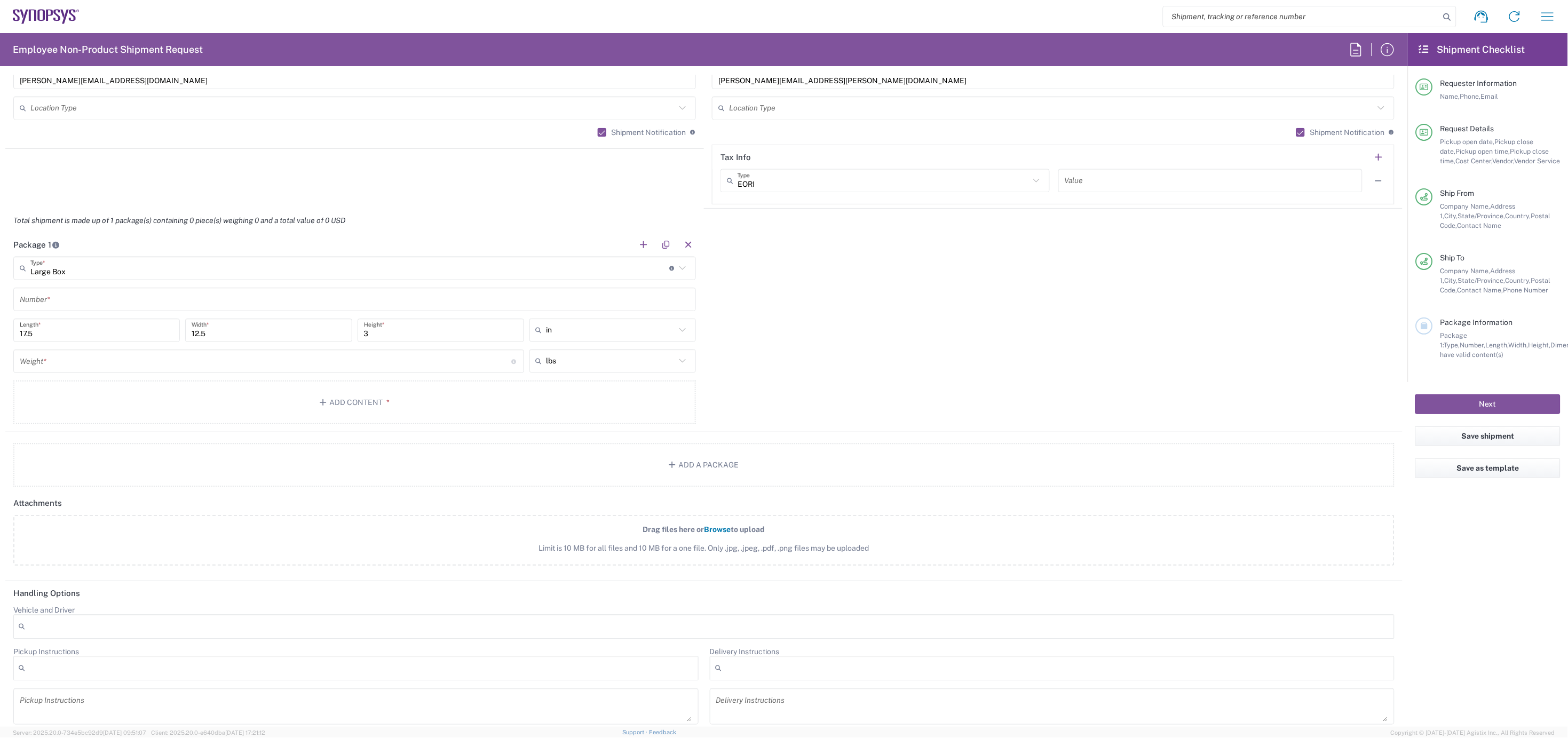
click at [63, 291] on input "text" at bounding box center [355, 299] width 670 height 18
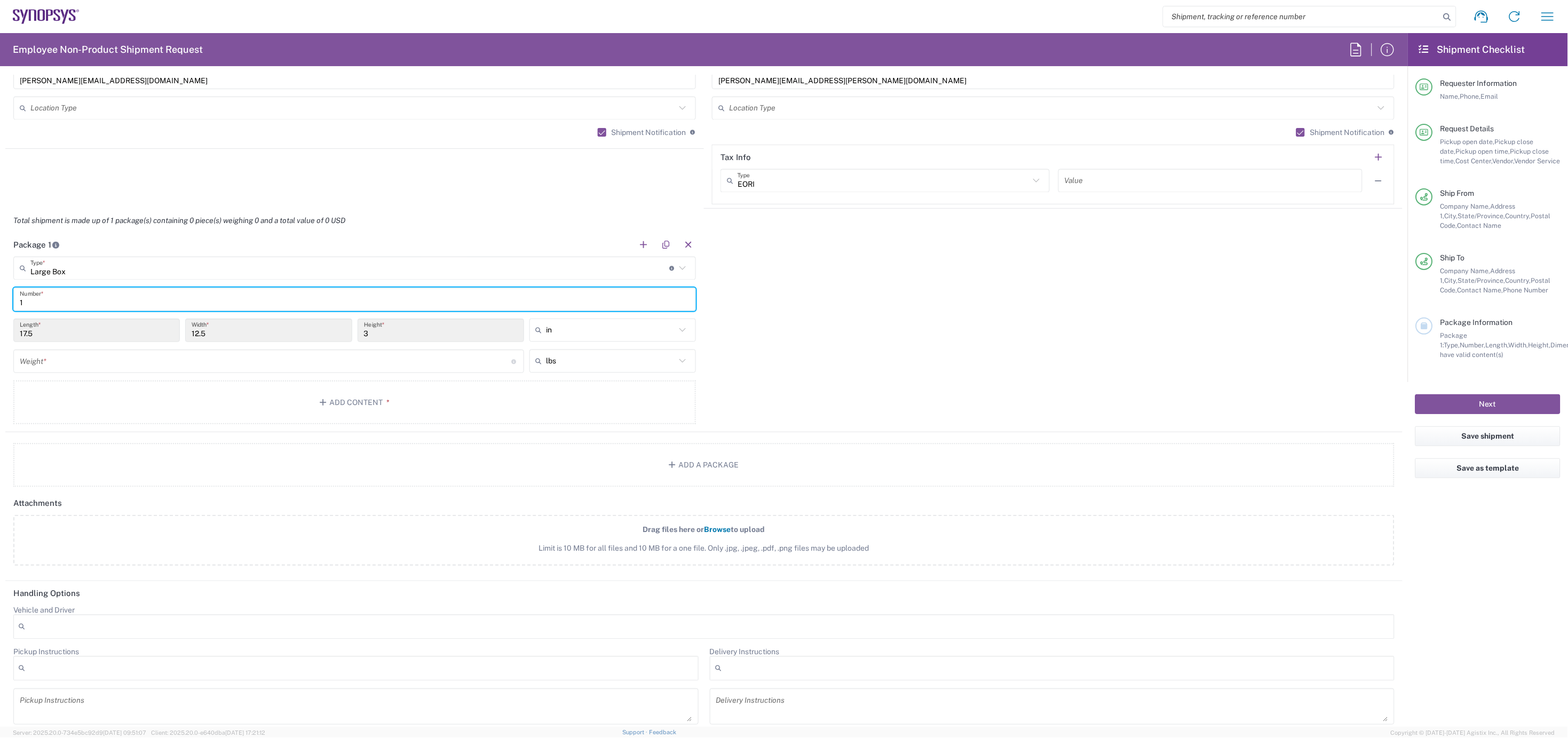
type input "1"
click at [46, 359] on input "number" at bounding box center [266, 361] width 492 height 18
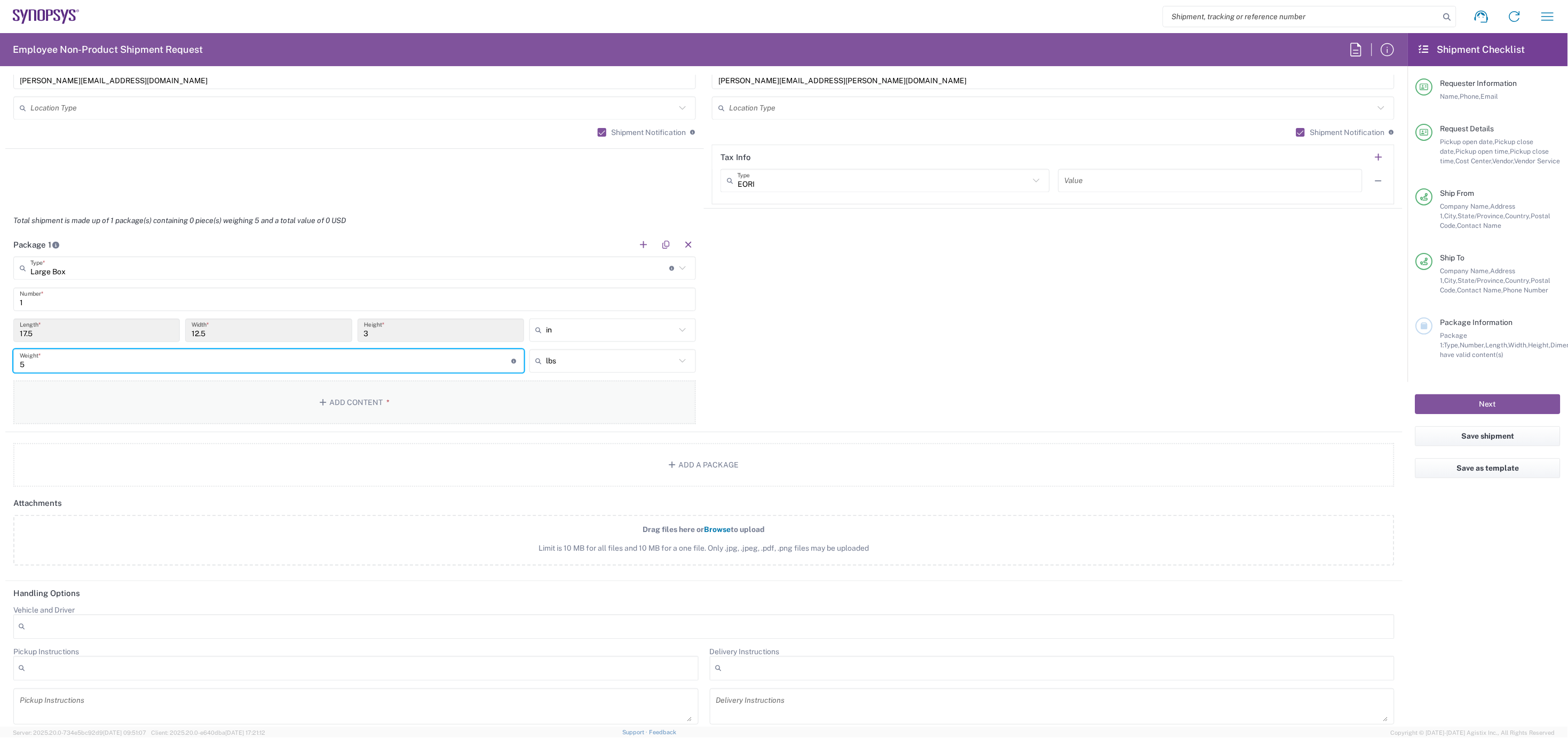
type input "5"
click at [216, 414] on button "Add Content *" at bounding box center [354, 402] width 683 height 44
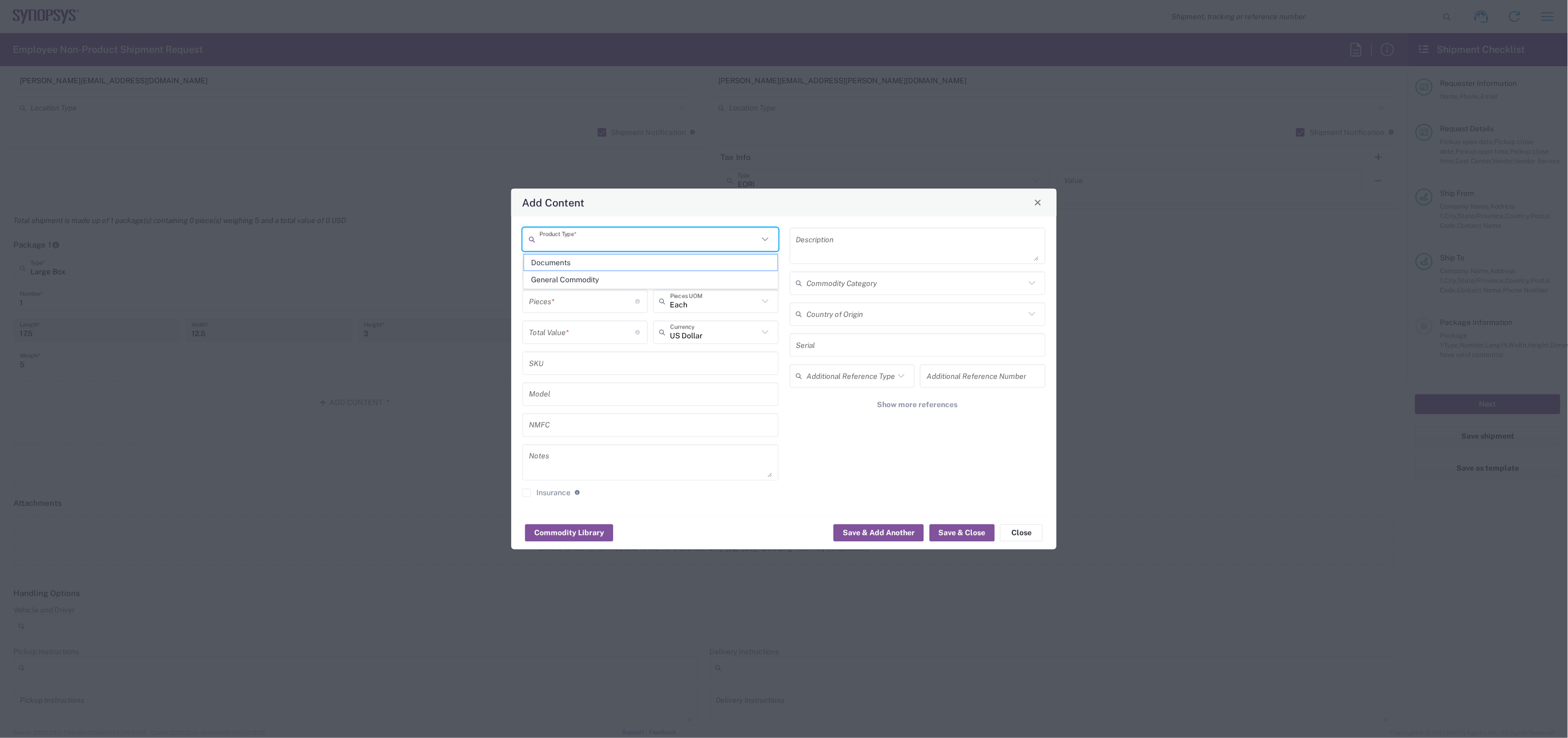
click at [572, 239] on input "text" at bounding box center [649, 239] width 219 height 18
click at [576, 276] on span "General Commodity" at bounding box center [651, 279] width 254 height 17
type input "General Commodity"
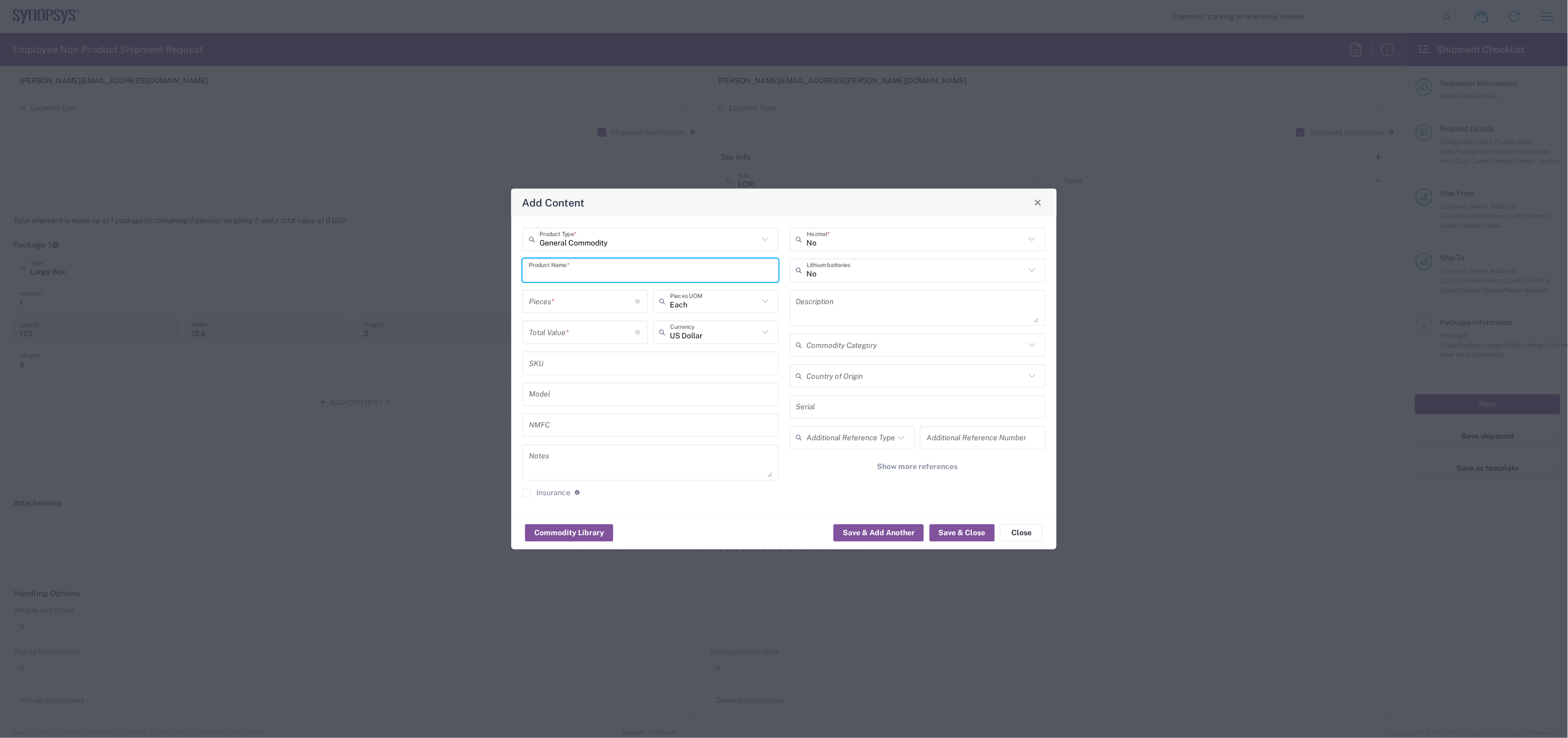
click at [568, 268] on input "text" at bounding box center [651, 270] width 243 height 18
click at [571, 313] on div "Dell Laptop" at bounding box center [650, 313] width 254 height 18
type input "Dell Laptop"
type textarea "Dell Laptop"
click at [554, 295] on input "number" at bounding box center [583, 301] width 107 height 18
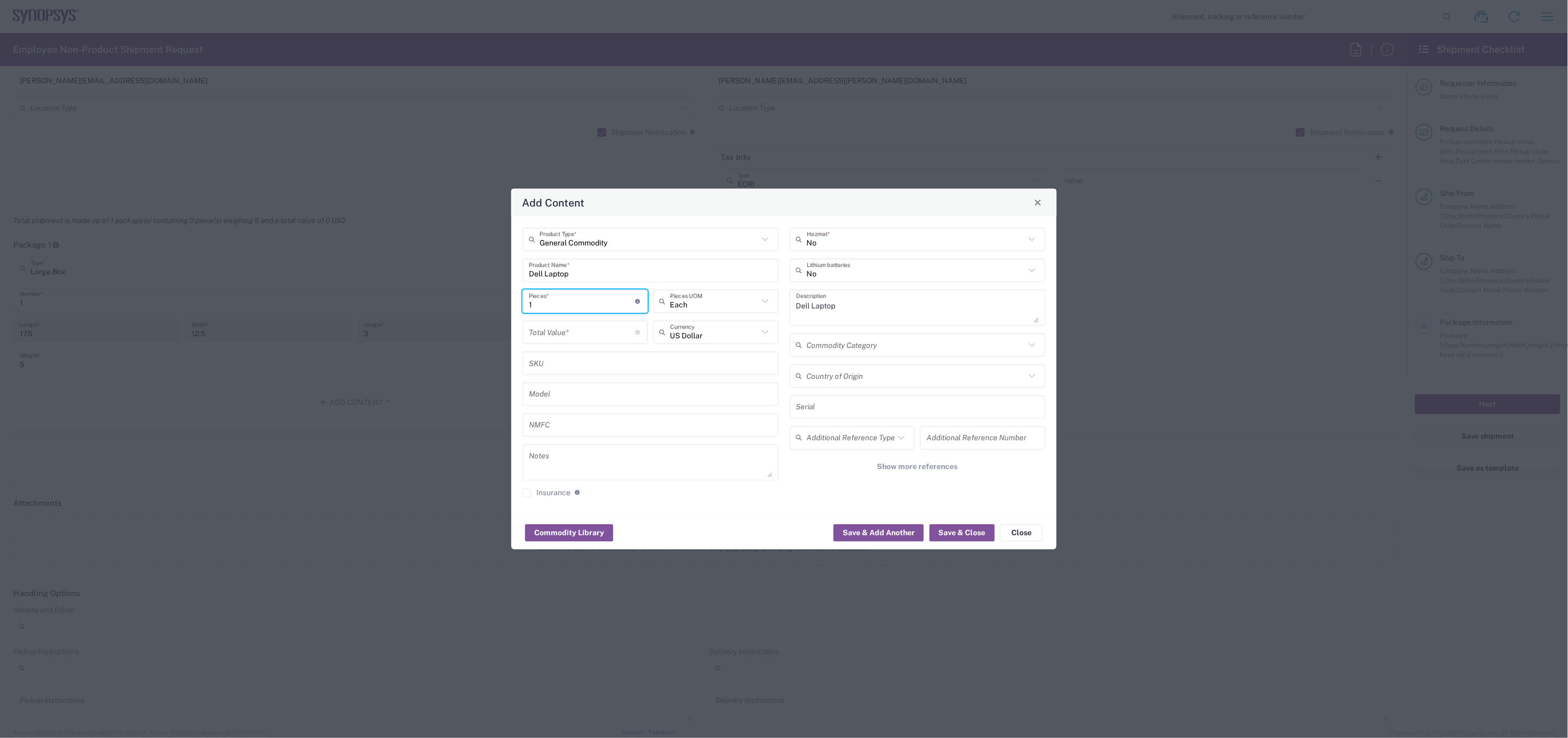
type input "1"
click at [560, 332] on input "number" at bounding box center [583, 332] width 107 height 18
type input "950"
click at [949, 535] on button "Save & Close" at bounding box center [962, 533] width 65 height 17
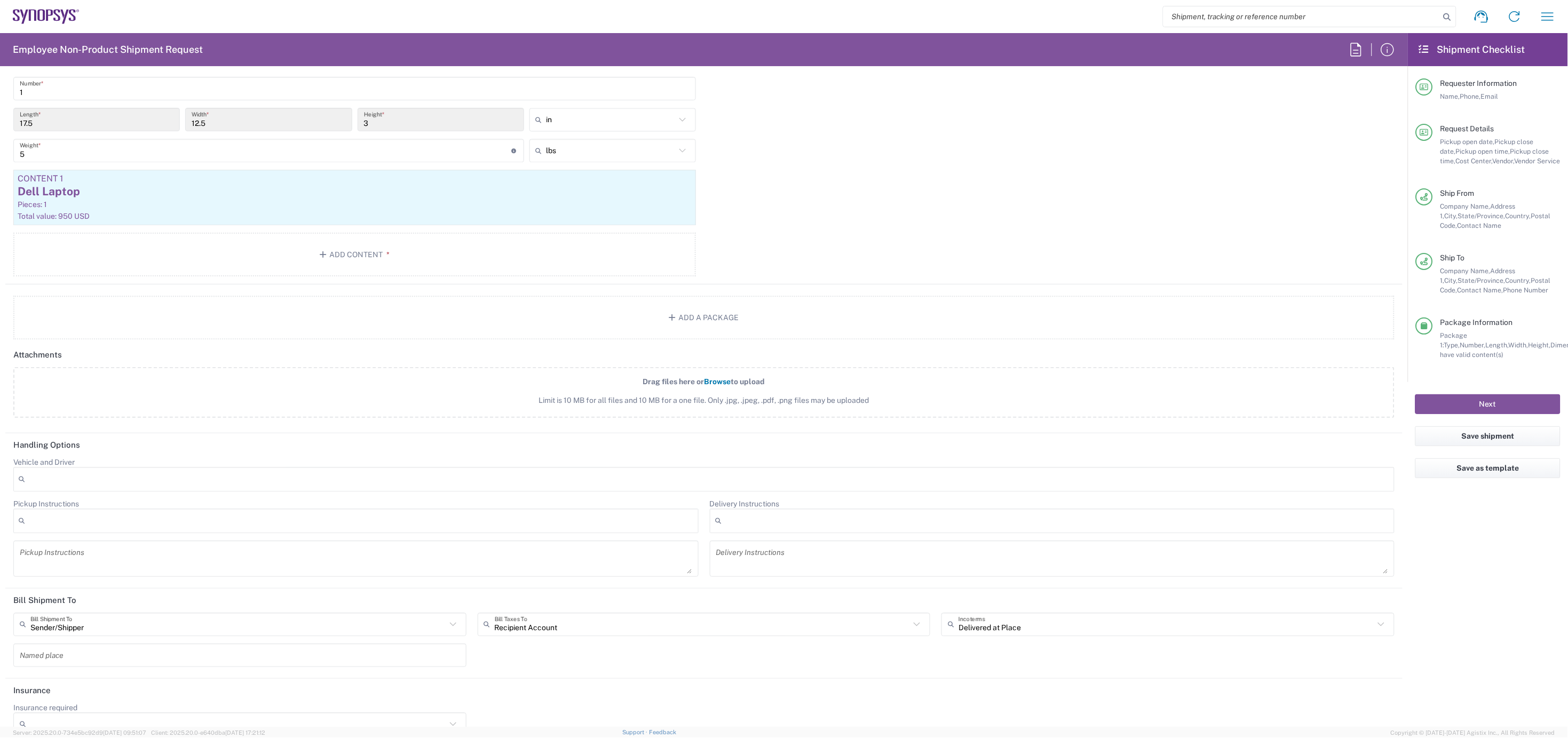
scroll to position [1118, 0]
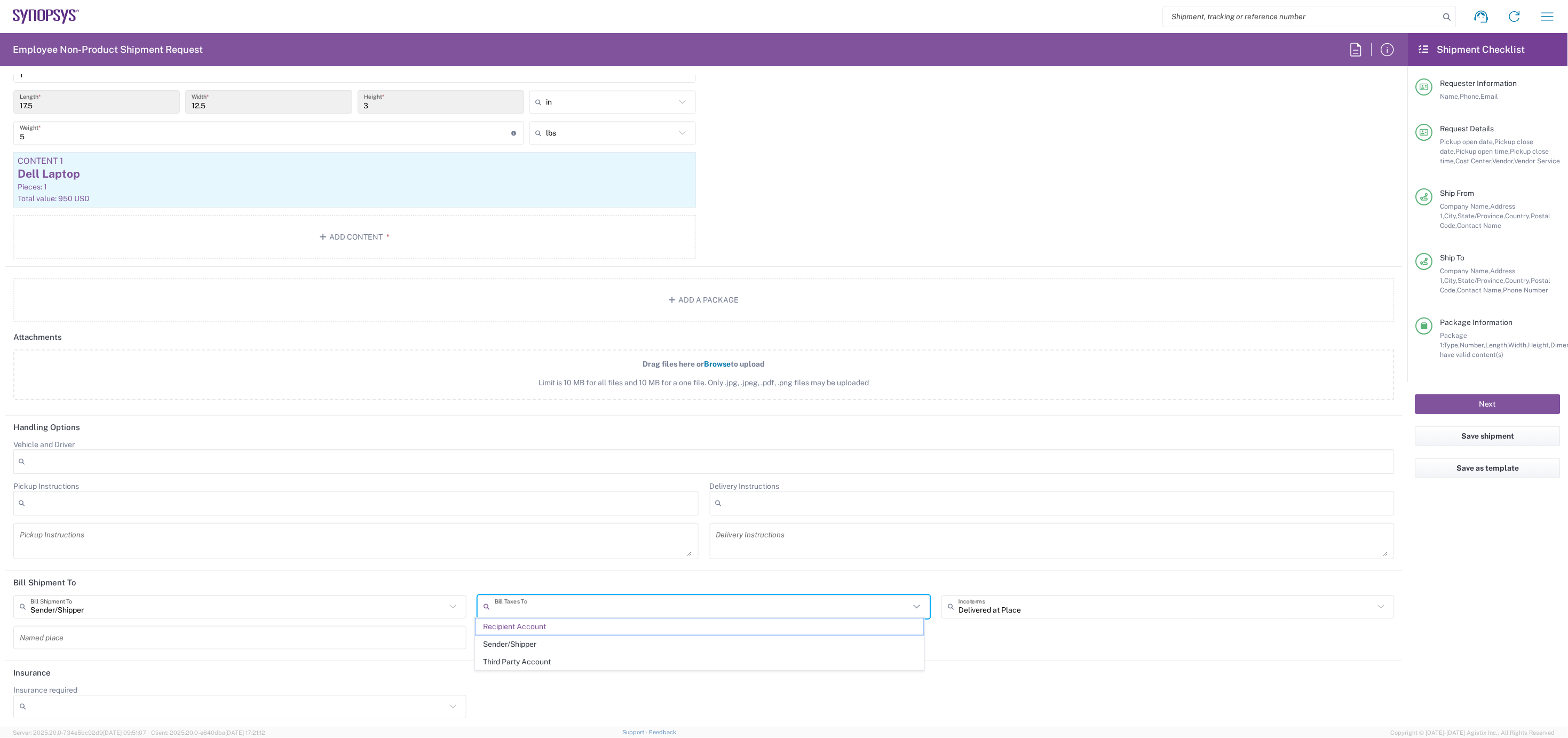
click at [611, 607] on input "text" at bounding box center [702, 607] width 416 height 18
click at [599, 647] on span "Sender/Shipper" at bounding box center [700, 644] width 448 height 17
type input "Sender/Shipper"
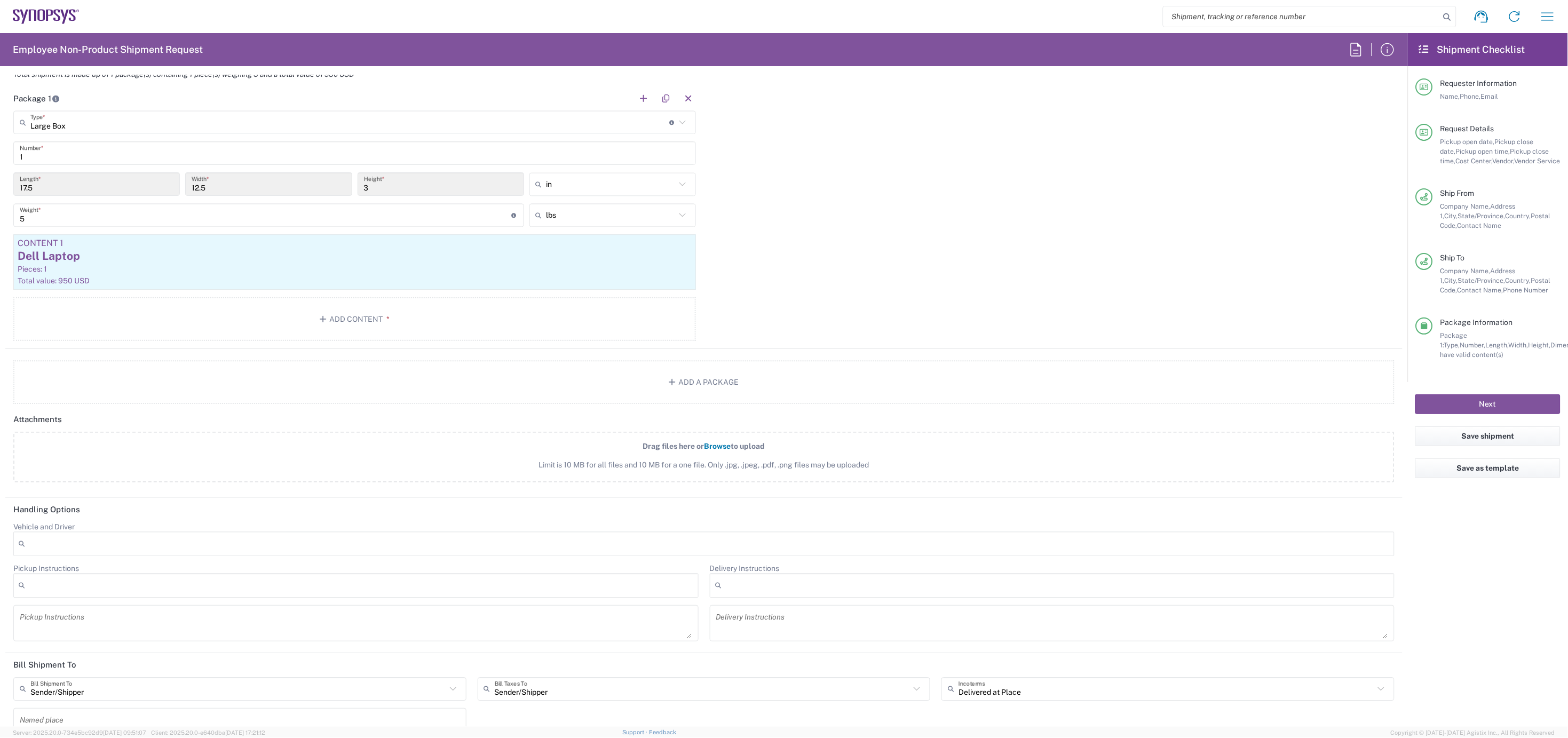
scroll to position [940, 0]
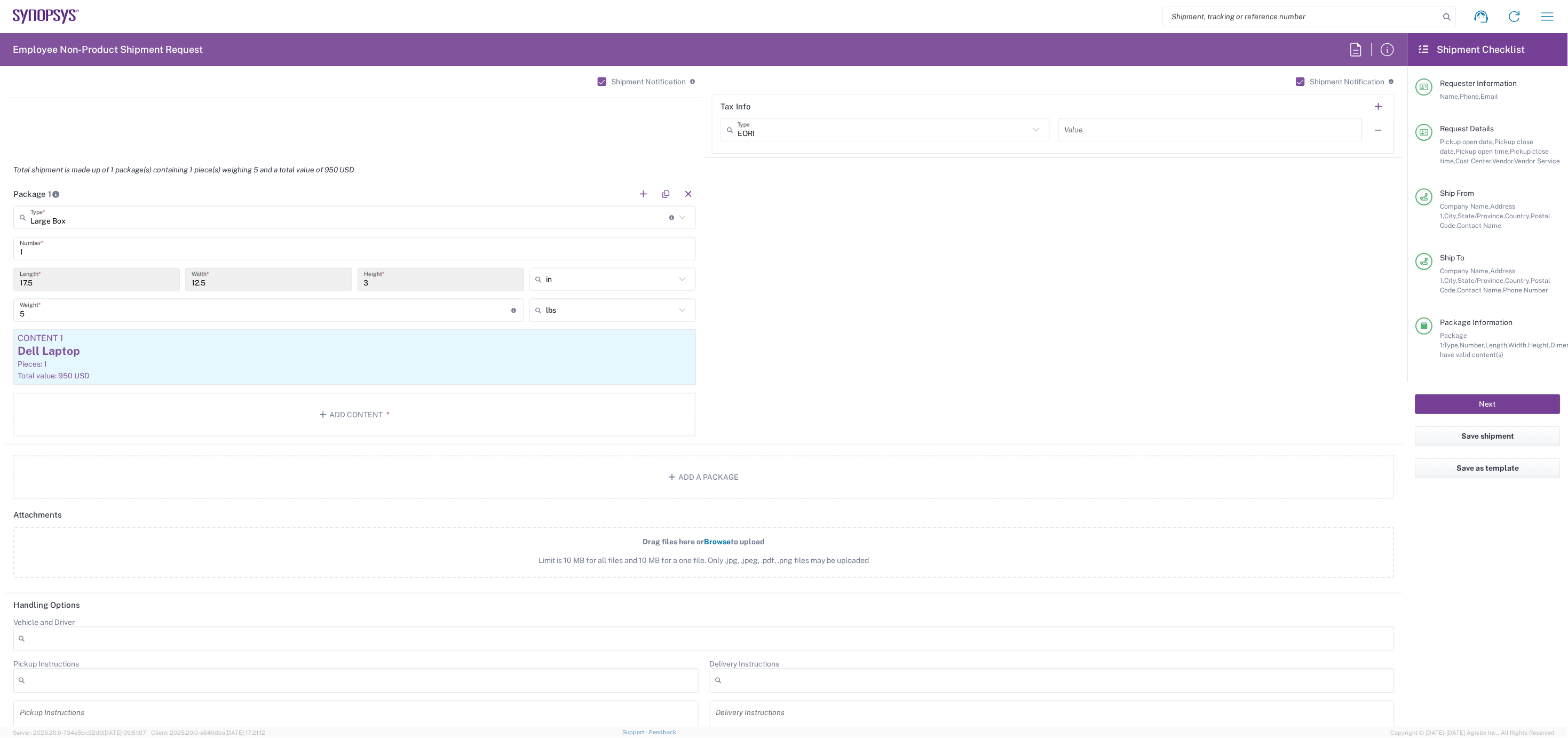
click at [1479, 402] on button "Next" at bounding box center [1488, 404] width 145 height 20
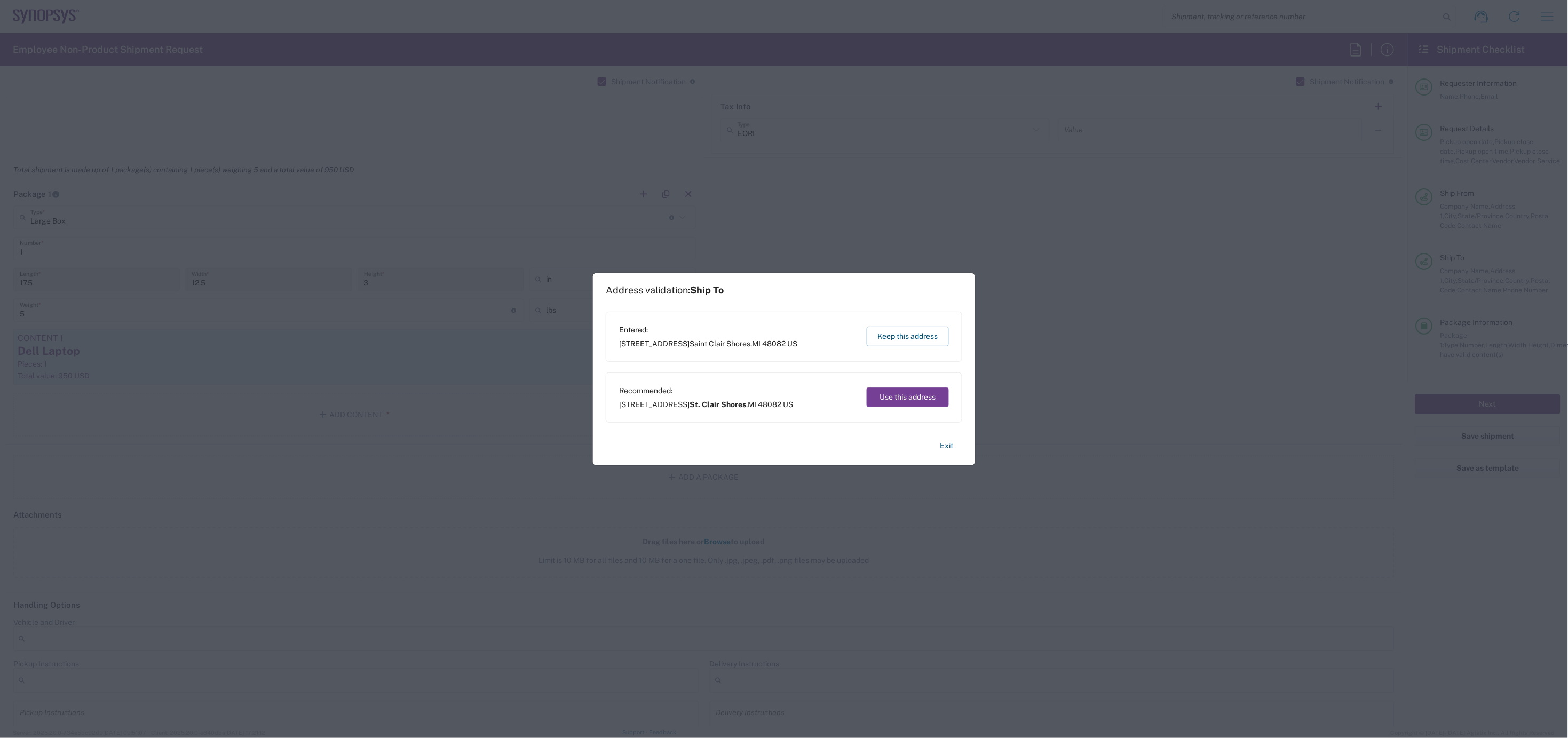
click at [899, 393] on button "Use this address" at bounding box center [908, 397] width 82 height 20
type input "St. Clair Shores"
type input "Michigan"
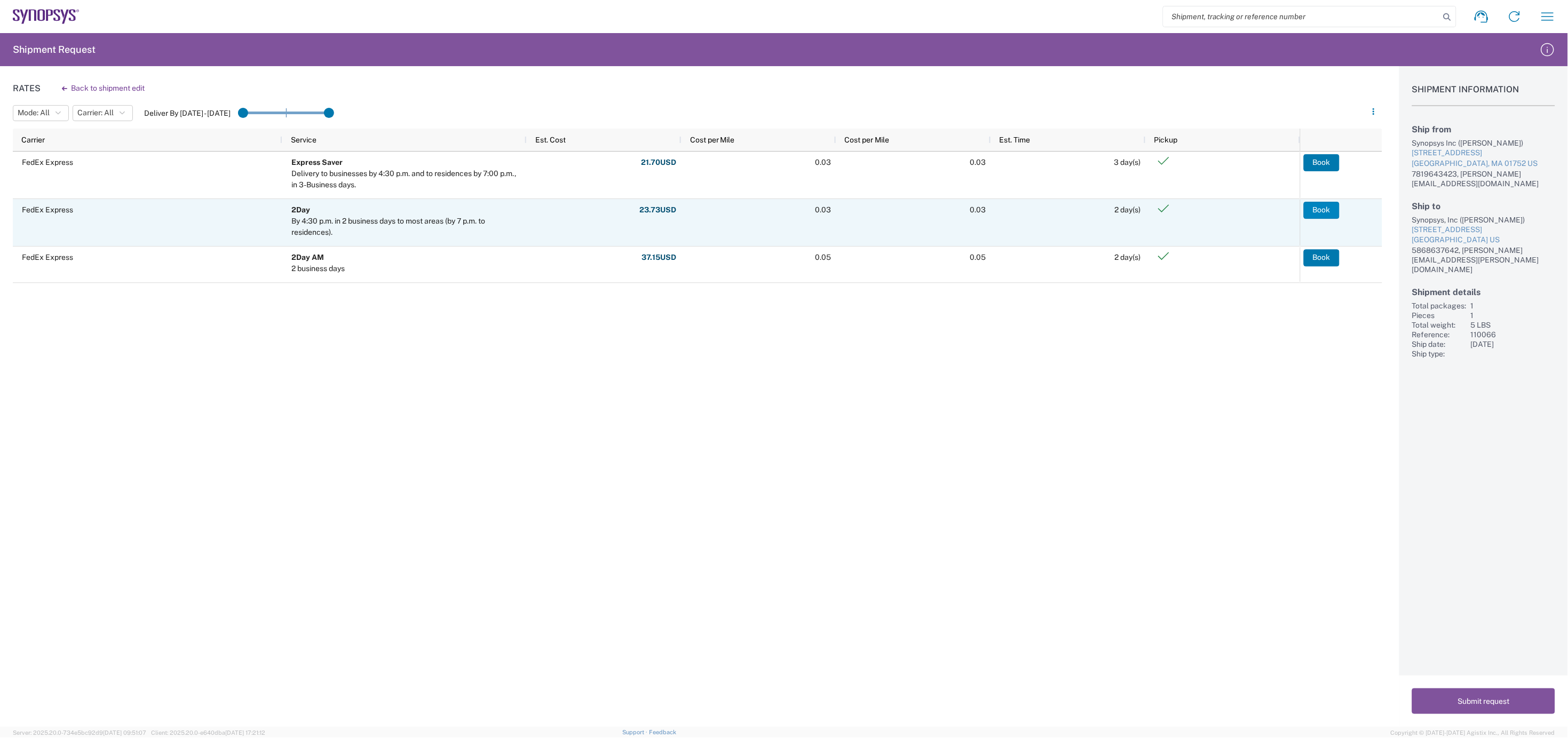
click at [1338, 209] on button "Book" at bounding box center [1322, 210] width 36 height 17
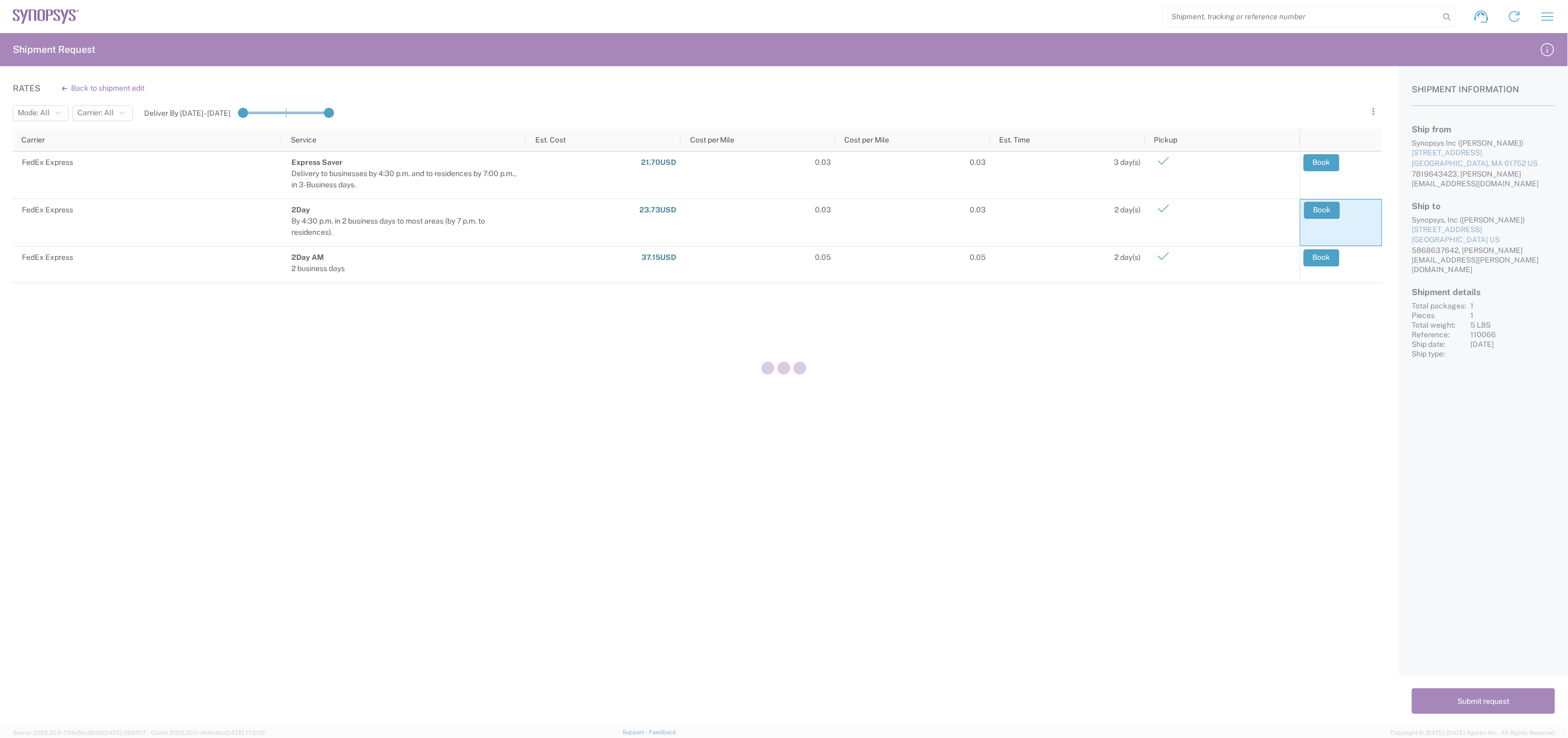
drag, startPoint x: 1416, startPoint y: 207, endPoint x: 1512, endPoint y: 242, distance: 102.2
click at [1512, 242] on div at bounding box center [784, 369] width 1568 height 738
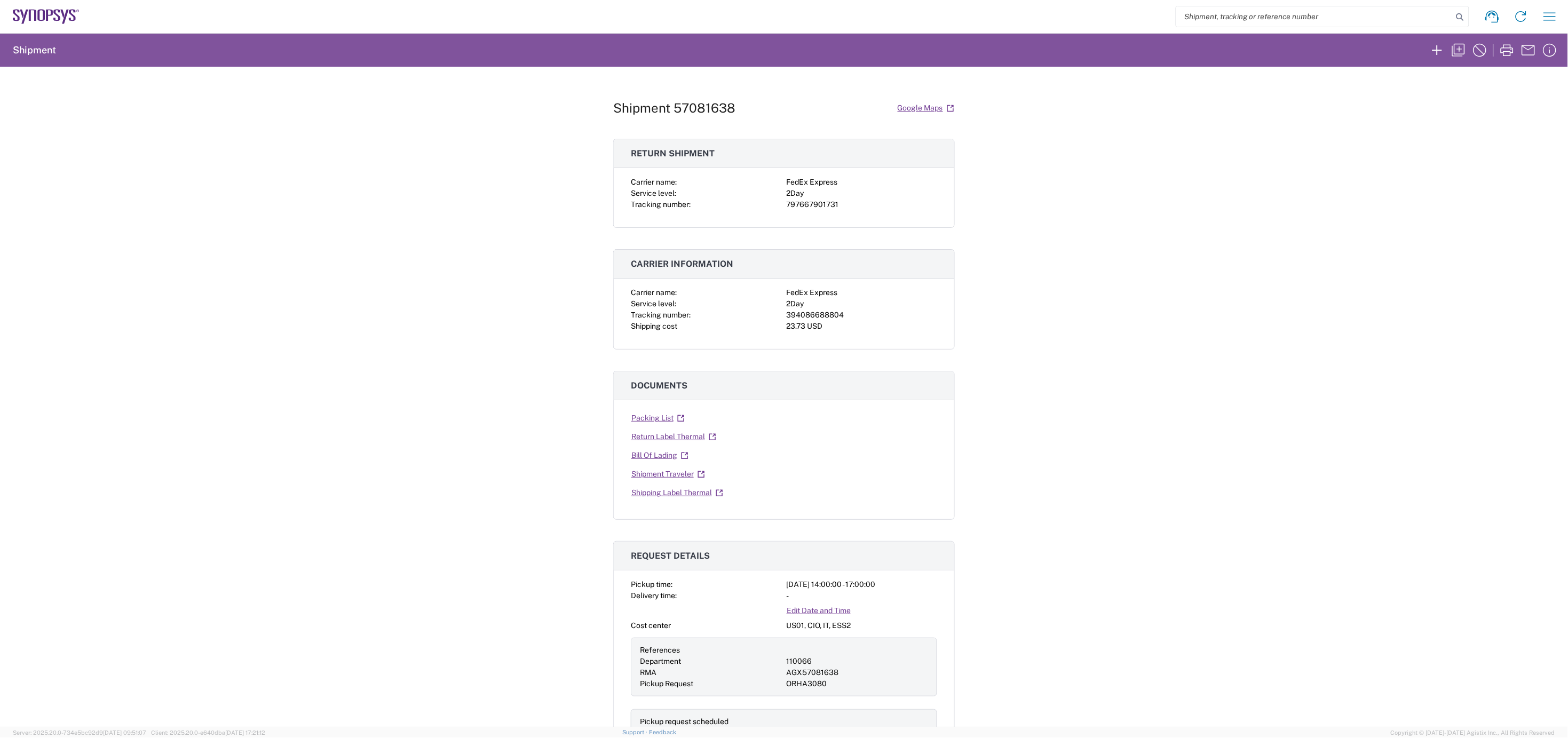
click at [817, 316] on div "394086688804" at bounding box center [862, 315] width 151 height 11
copy div "394086688804"
click at [814, 203] on div "797667901731" at bounding box center [862, 204] width 151 height 11
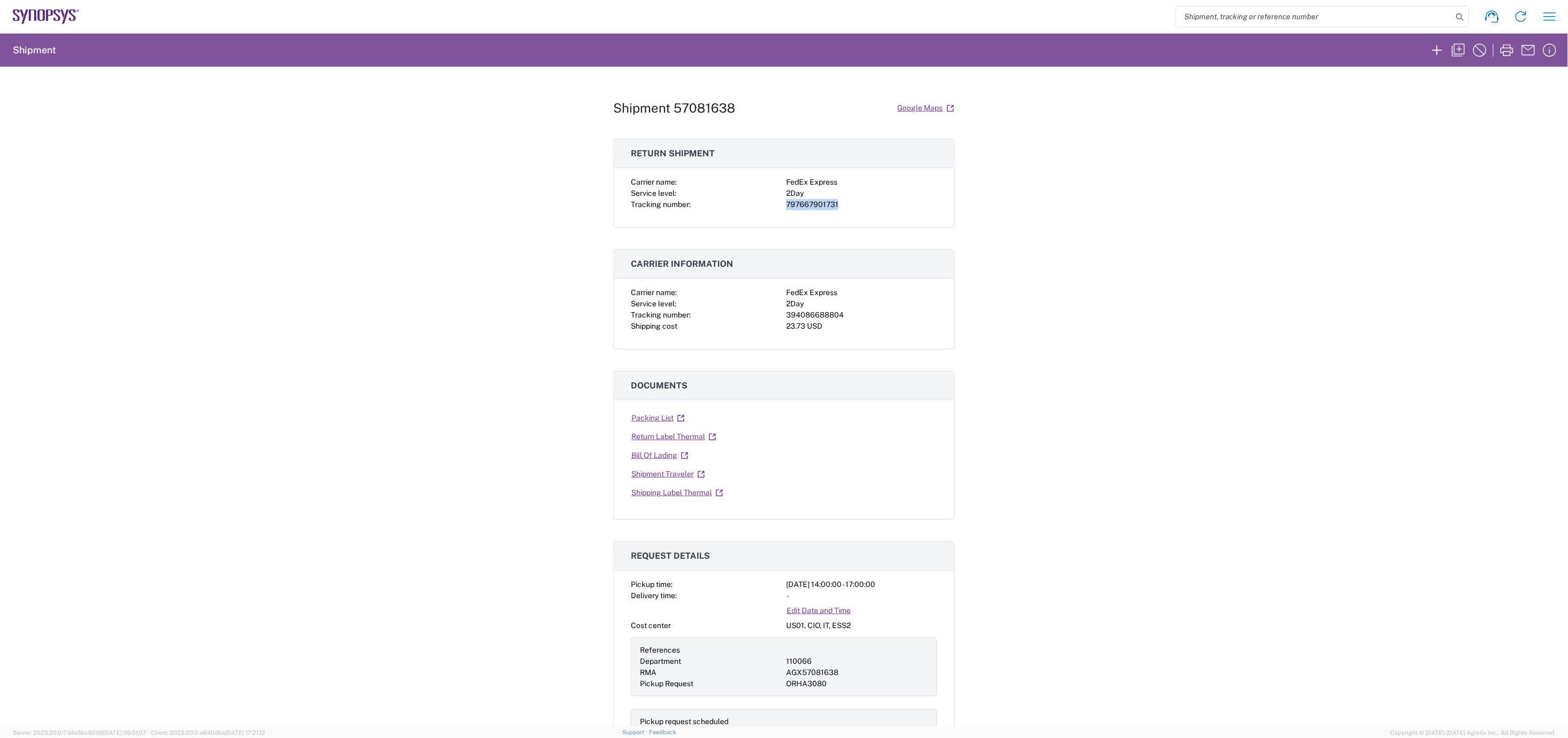
copy div "797667901731"
click at [663, 494] on link "Shipping Label Thermal" at bounding box center [677, 493] width 93 height 18
click at [673, 435] on link "Return Label Thermal" at bounding box center [674, 437] width 86 height 18
